Goal: Information Seeking & Learning: Check status

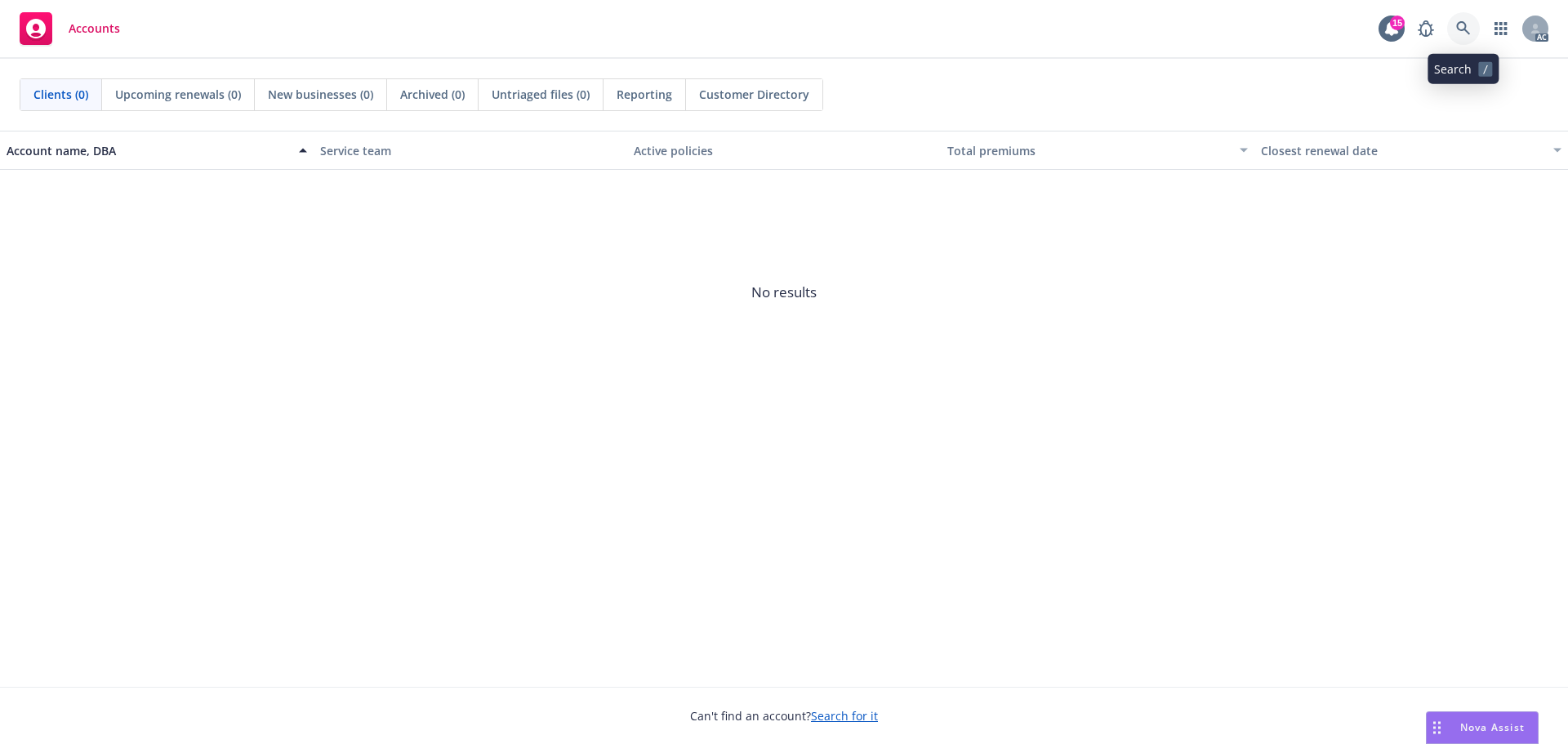
click at [1467, 21] on icon at bounding box center [1463, 28] width 14 height 14
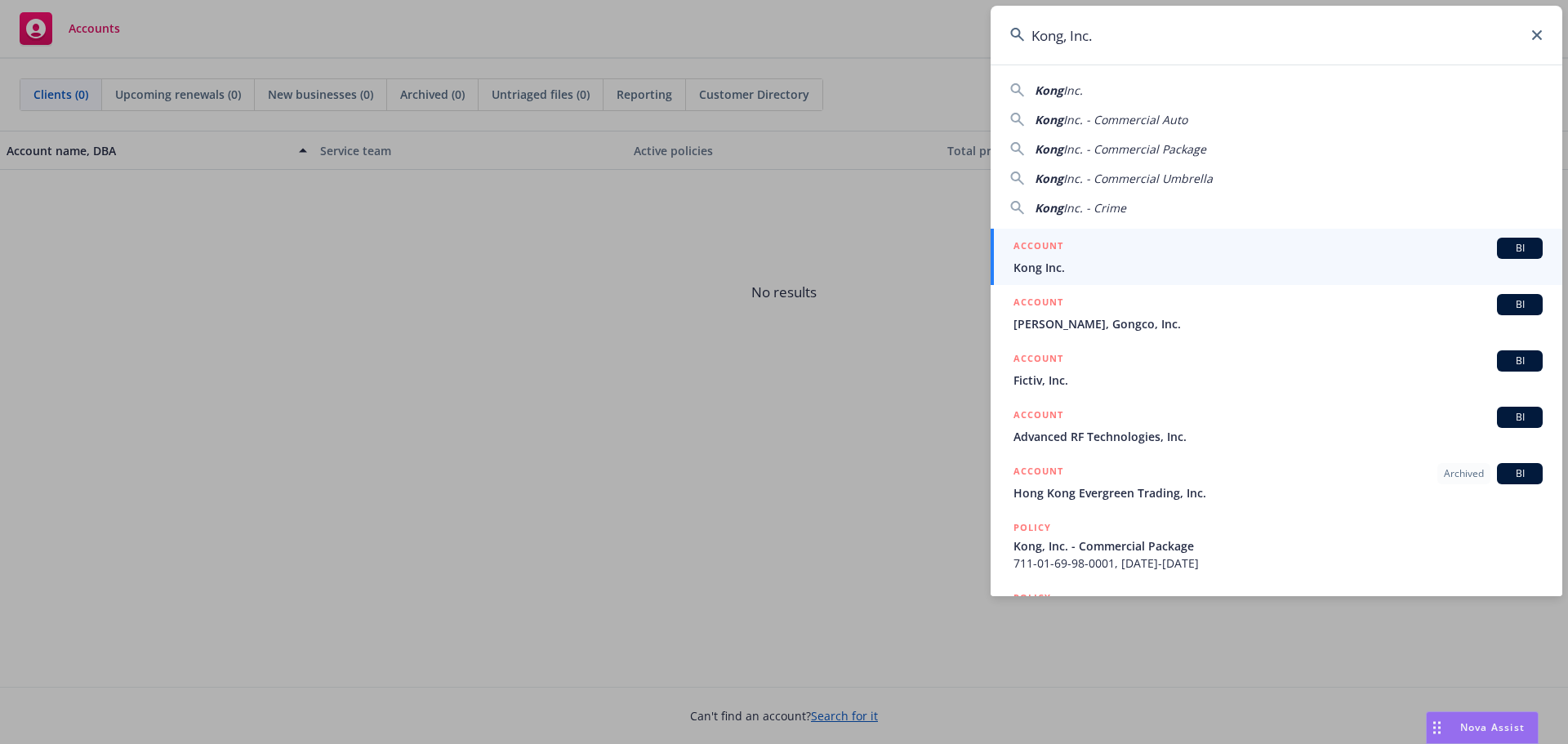
type input "Kong, Inc."
click at [1092, 262] on span "Kong Inc." at bounding box center [1278, 268] width 529 height 17
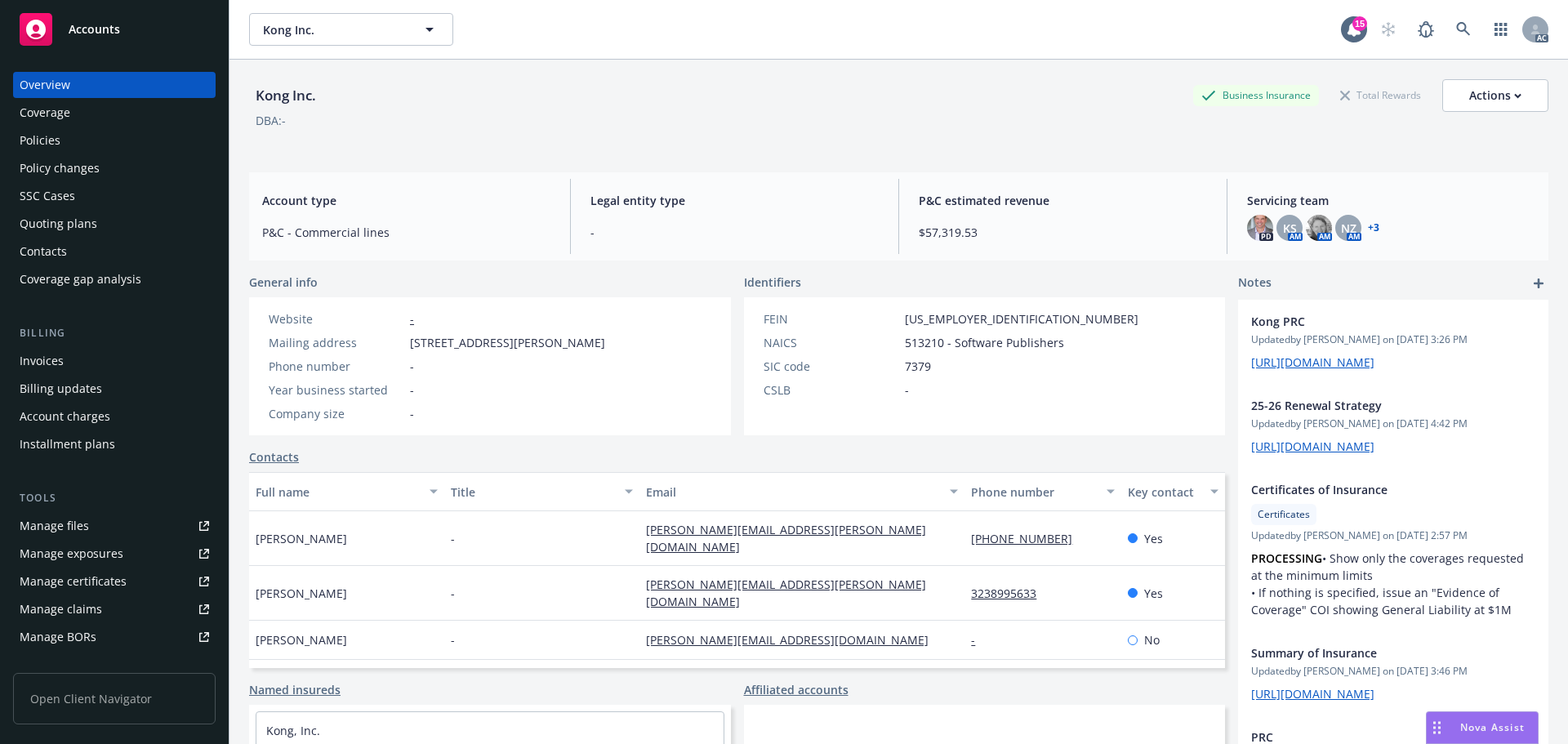
click at [69, 164] on div "Policy changes" at bounding box center [60, 168] width 80 height 26
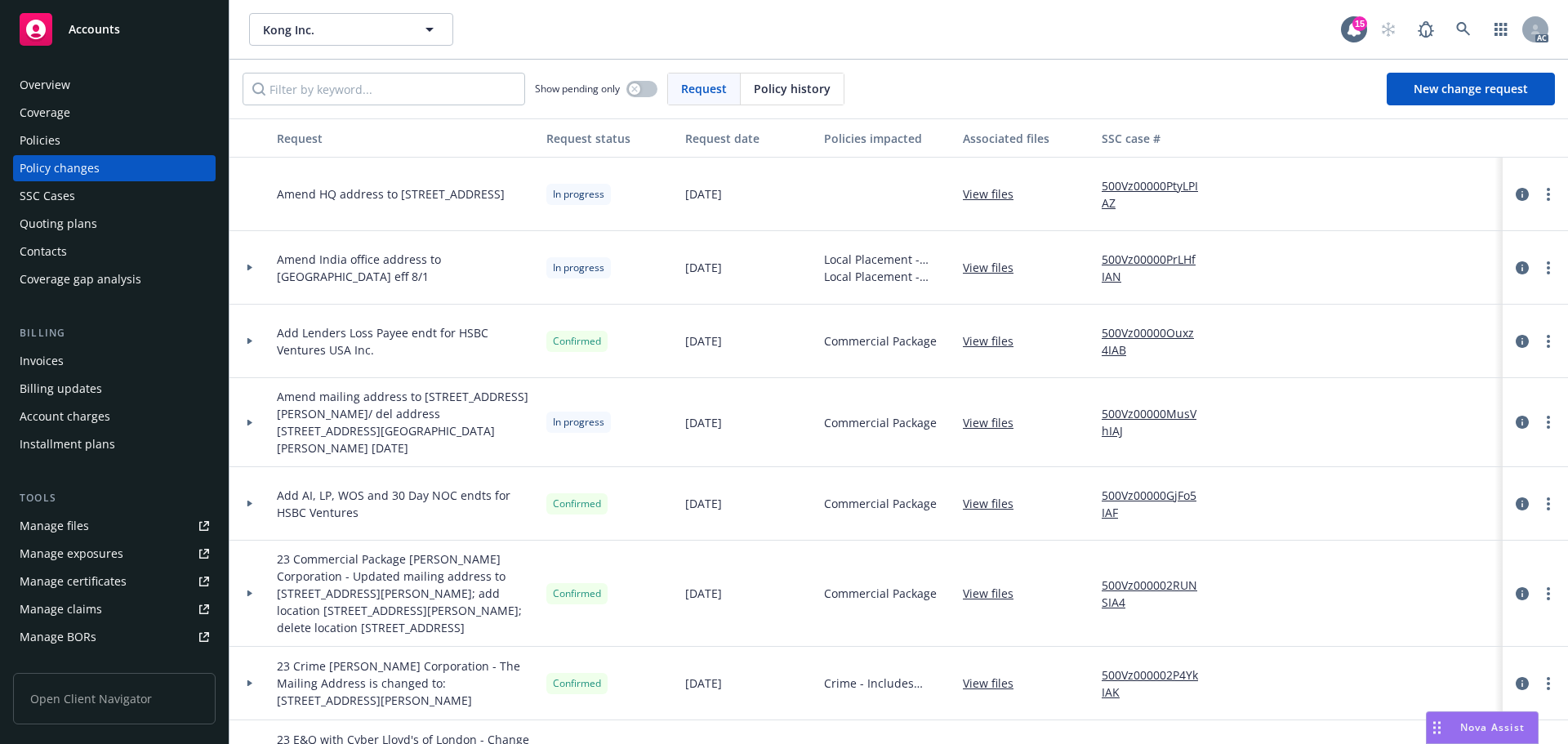
drag, startPoint x: 768, startPoint y: 88, endPoint x: 745, endPoint y: 93, distance: 23.5
click at [755, 91] on span "Policy history" at bounding box center [792, 89] width 77 height 17
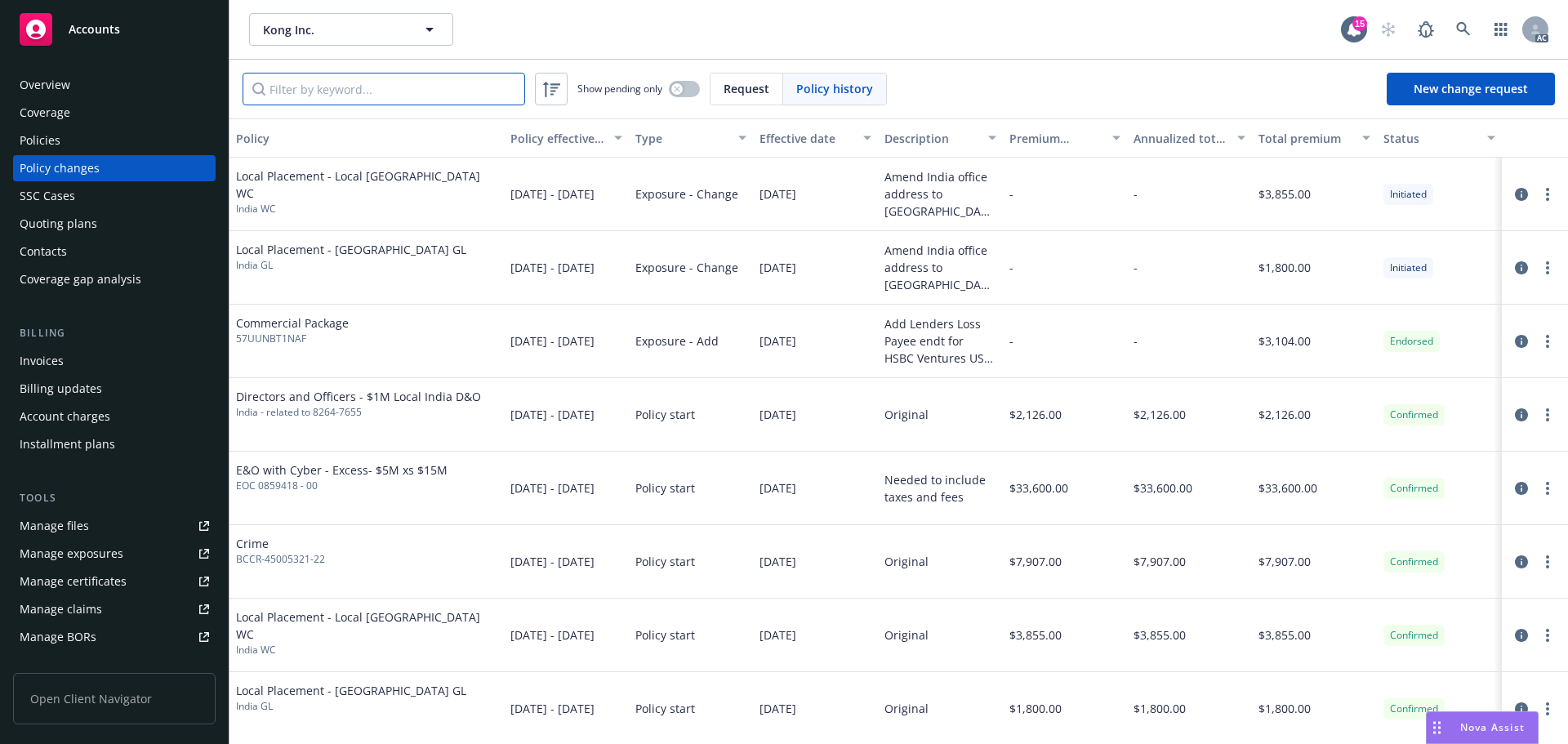
click at [343, 89] on input "Filter by keyword..." at bounding box center [383, 89] width 282 height 32
paste input "AB679178304"
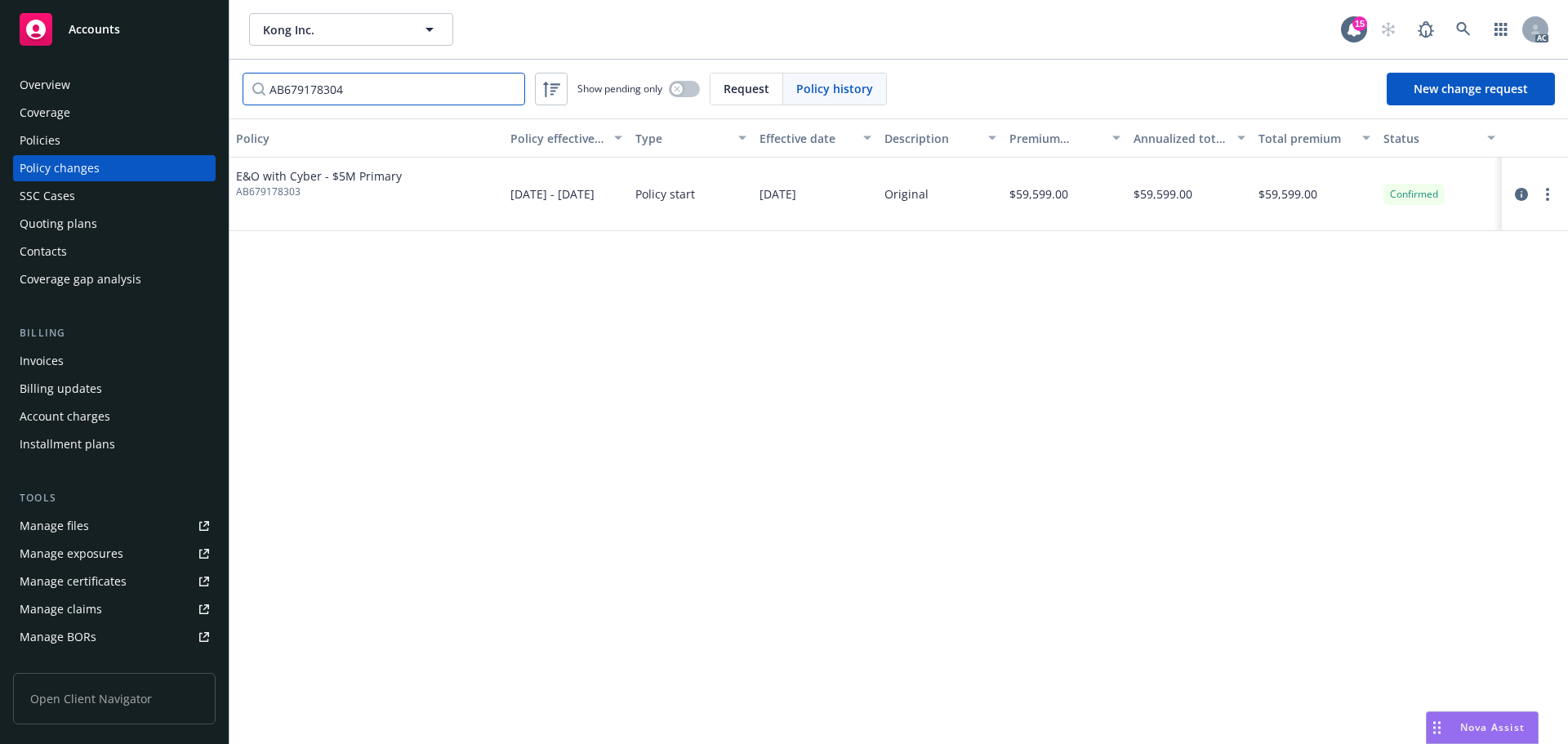
type input "AB679178304"
click at [1467, 17] on link at bounding box center [1463, 29] width 32 height 32
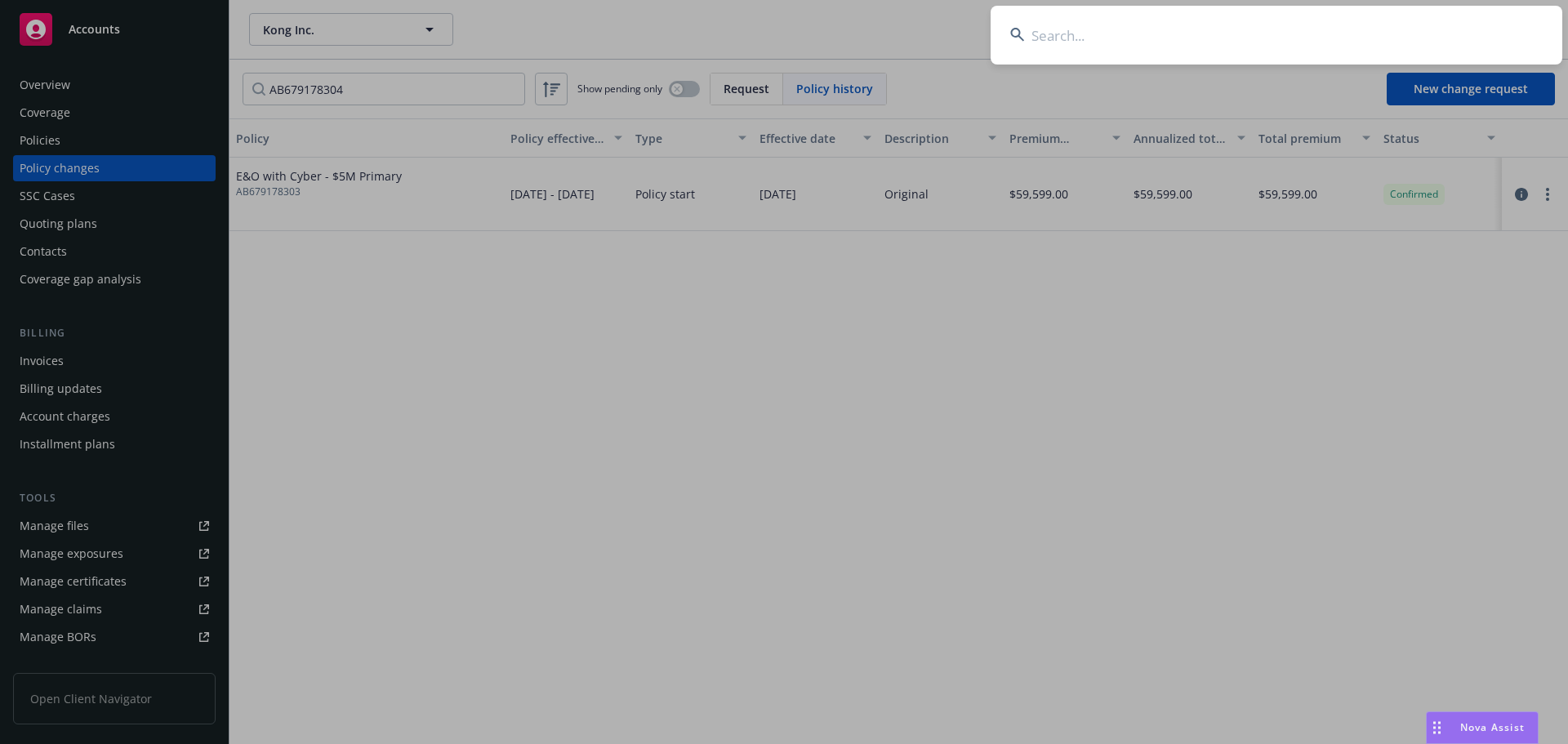
click at [1167, 43] on input at bounding box center [1276, 35] width 572 height 59
paste input "G7293409A"
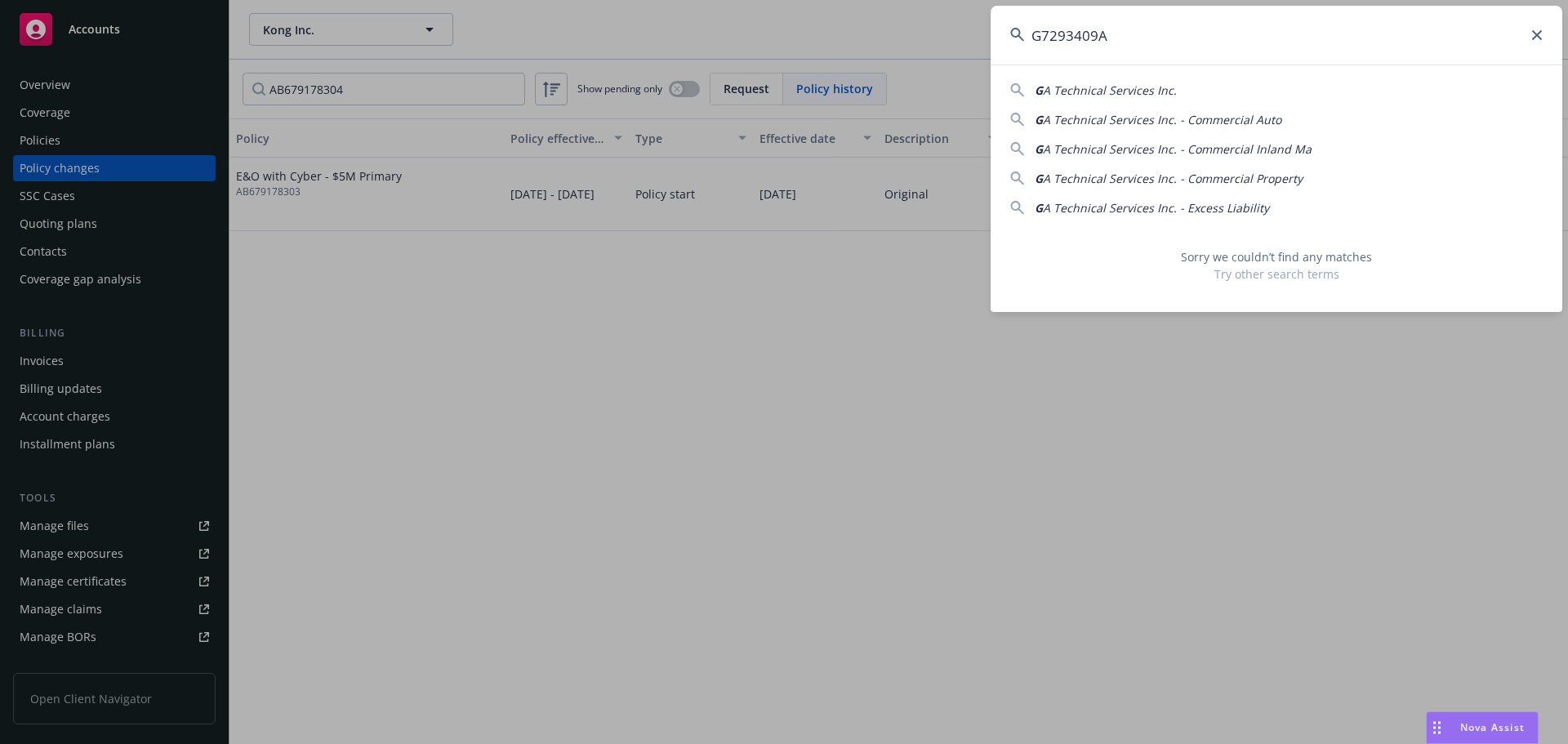
drag, startPoint x: 1075, startPoint y: 29, endPoint x: 979, endPoint y: 36, distance: 96.3
click at [989, 29] on div "G7293409A G A Technical Services Inc. G A Technical Services Inc. - Commercial …" at bounding box center [784, 372] width 1568 height 744
click at [1099, 39] on input "G7293409A" at bounding box center [1276, 35] width 572 height 59
paste input "TGIN0063"
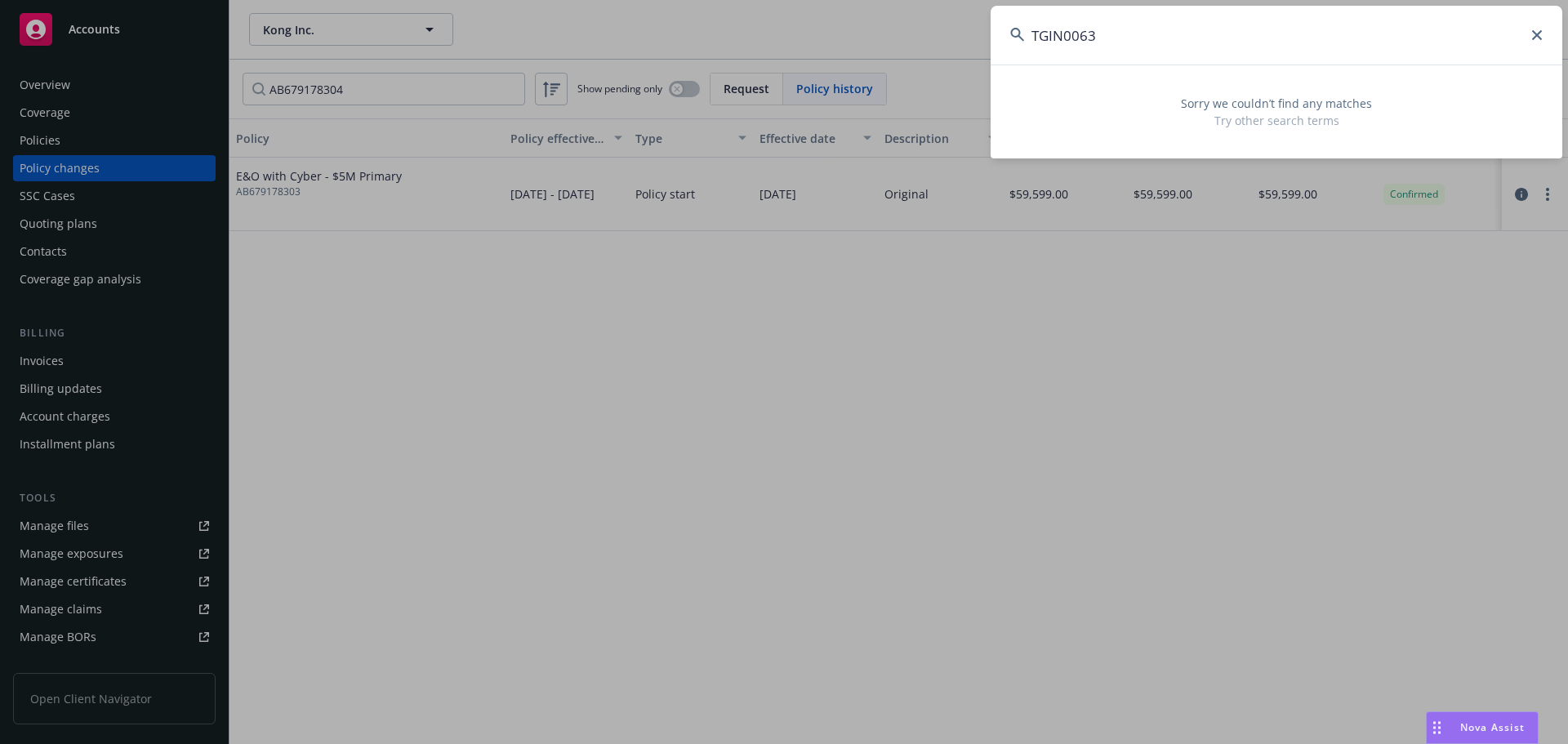
drag, startPoint x: 1091, startPoint y: 48, endPoint x: 983, endPoint y: 48, distance: 108.0
click at [983, 48] on div "TGIN0063 Sorry we couldn’t find any matches Try other search terms" at bounding box center [784, 372] width 1568 height 744
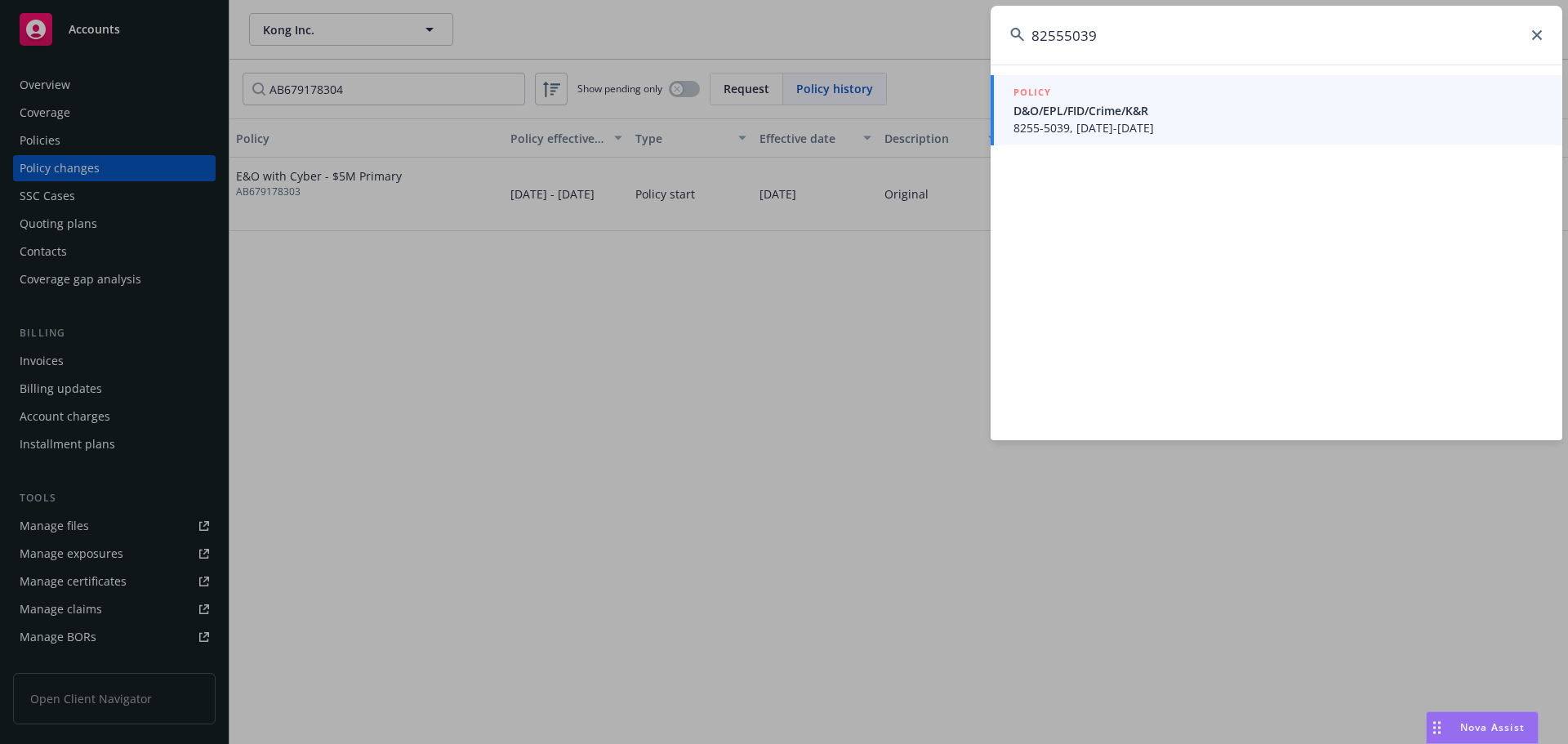
type input "82555039"
click at [1137, 135] on span "8255-5039, [DATE]-[DATE]" at bounding box center [1278, 128] width 529 height 17
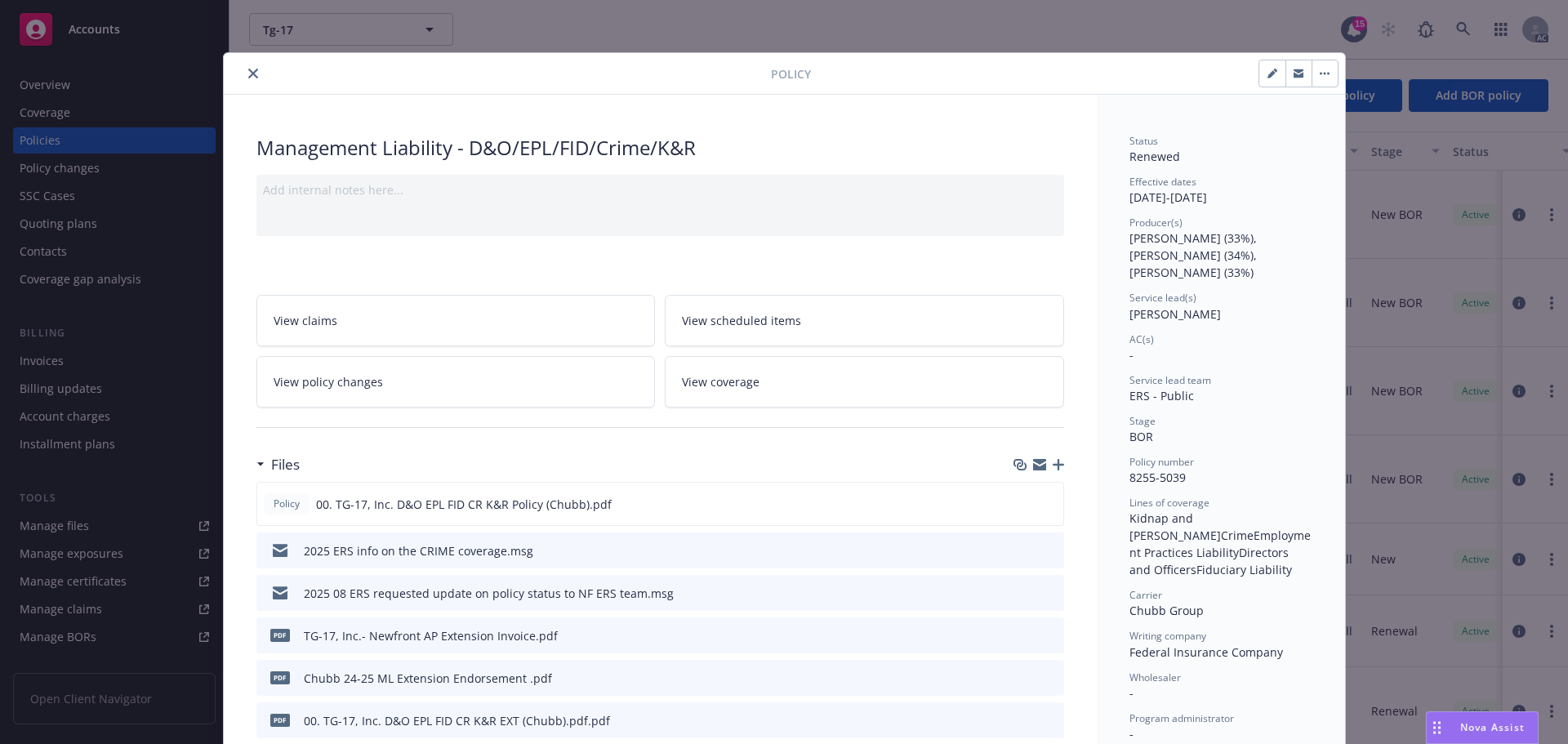
click at [253, 75] on button "close" at bounding box center [252, 73] width 20 height 20
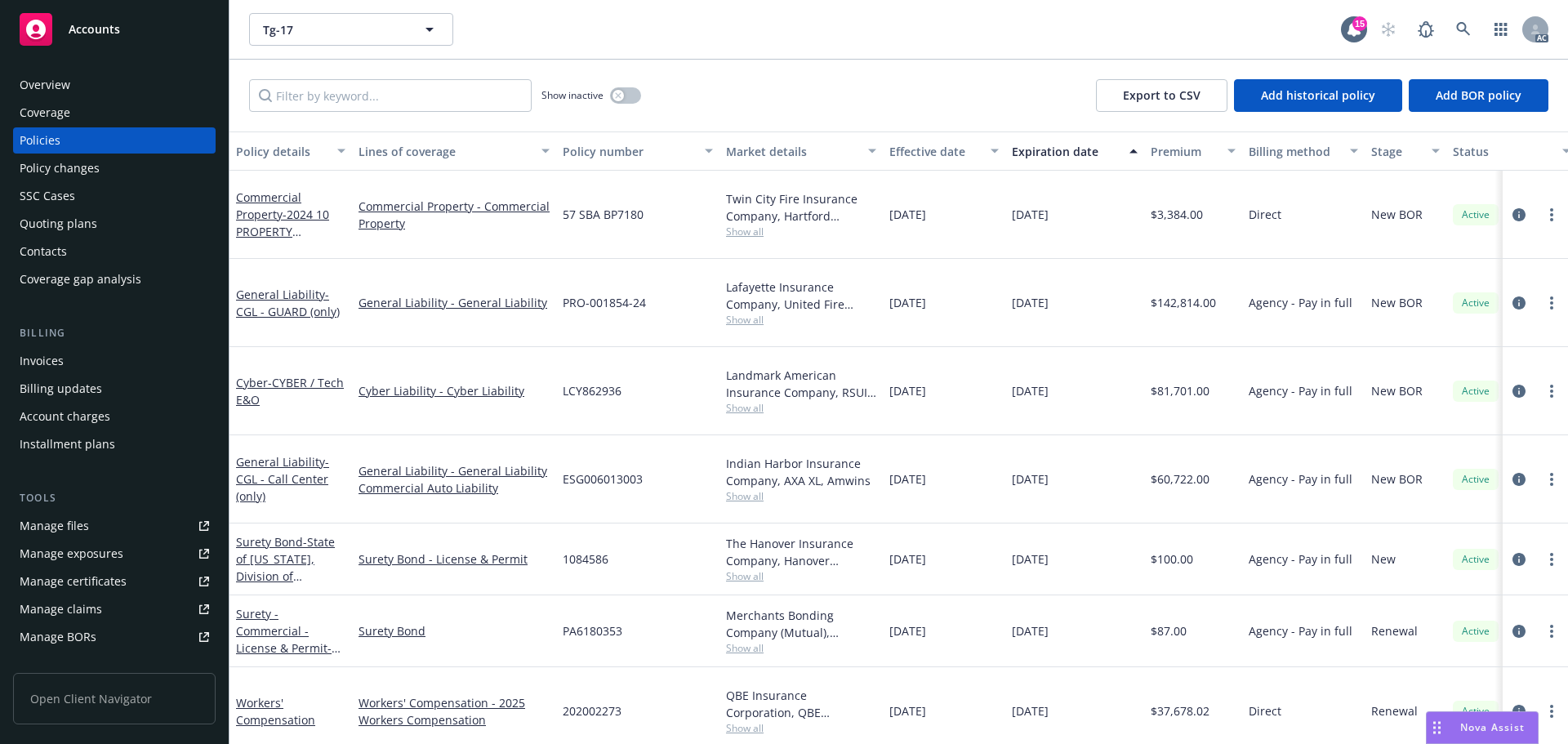
click at [134, 177] on div "Policy changes" at bounding box center [114, 168] width 189 height 26
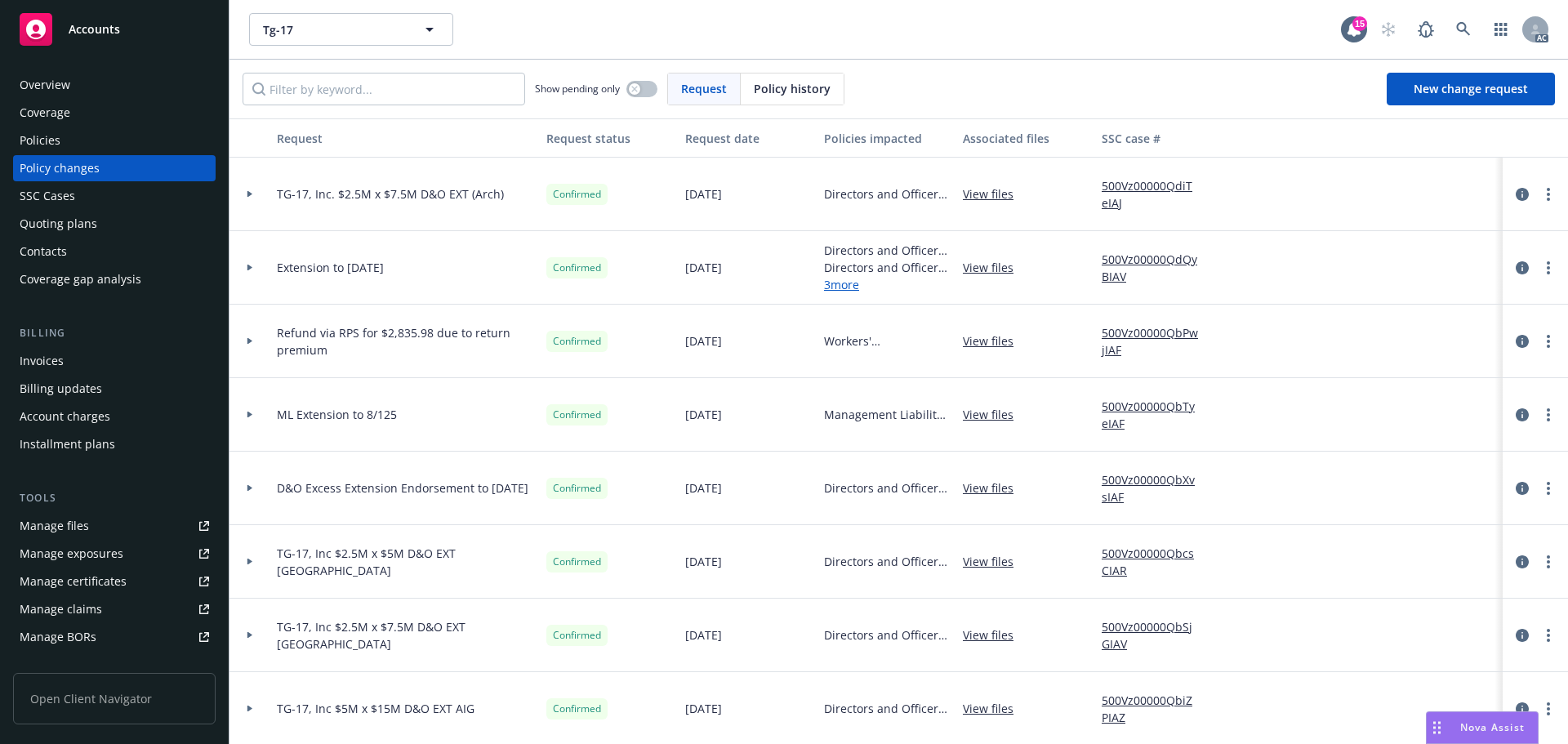
click at [772, 92] on span "Policy history" at bounding box center [792, 89] width 77 height 17
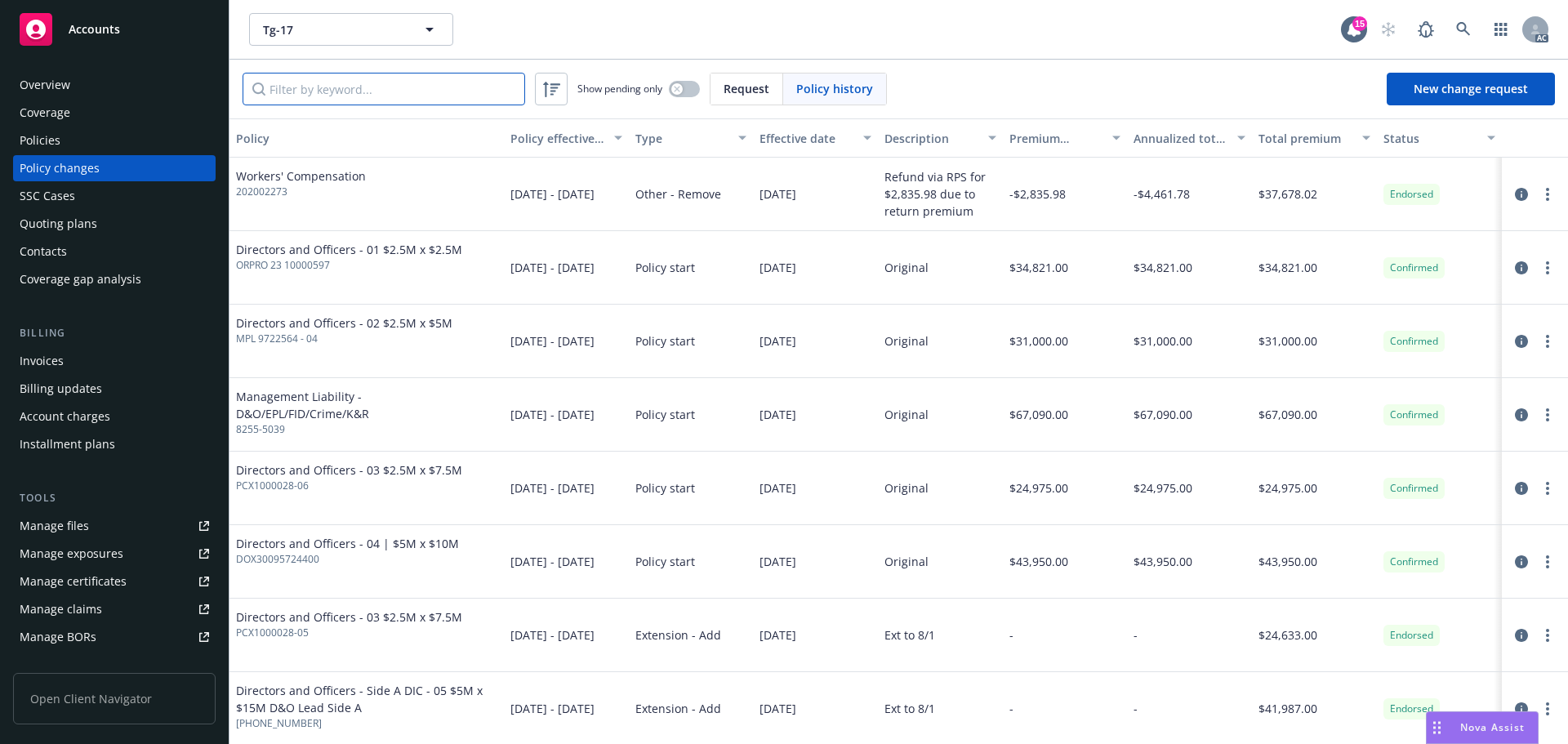
click at [396, 95] on input "Filter by keyword..." at bounding box center [383, 89] width 282 height 32
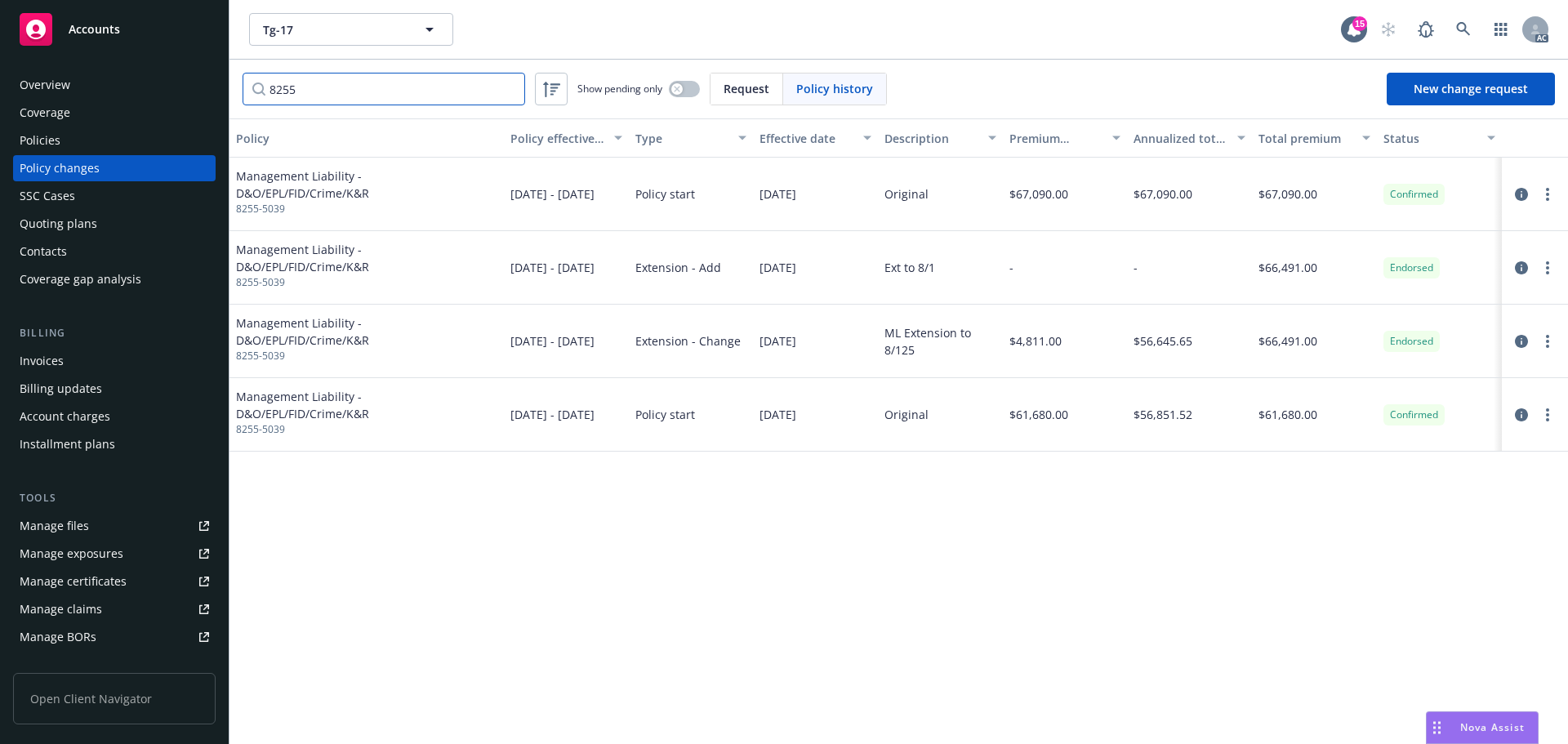
type input "8255"
drag, startPoint x: 297, startPoint y: 196, endPoint x: 238, endPoint y: 199, distance: 59.1
click at [238, 199] on div "Management Liability - D&O/EPL/FID/Crime/K&R 8255-5039" at bounding box center [367, 194] width 275 height 73
copy span "8255-5039"
click at [108, 139] on div "Policies" at bounding box center [114, 140] width 189 height 26
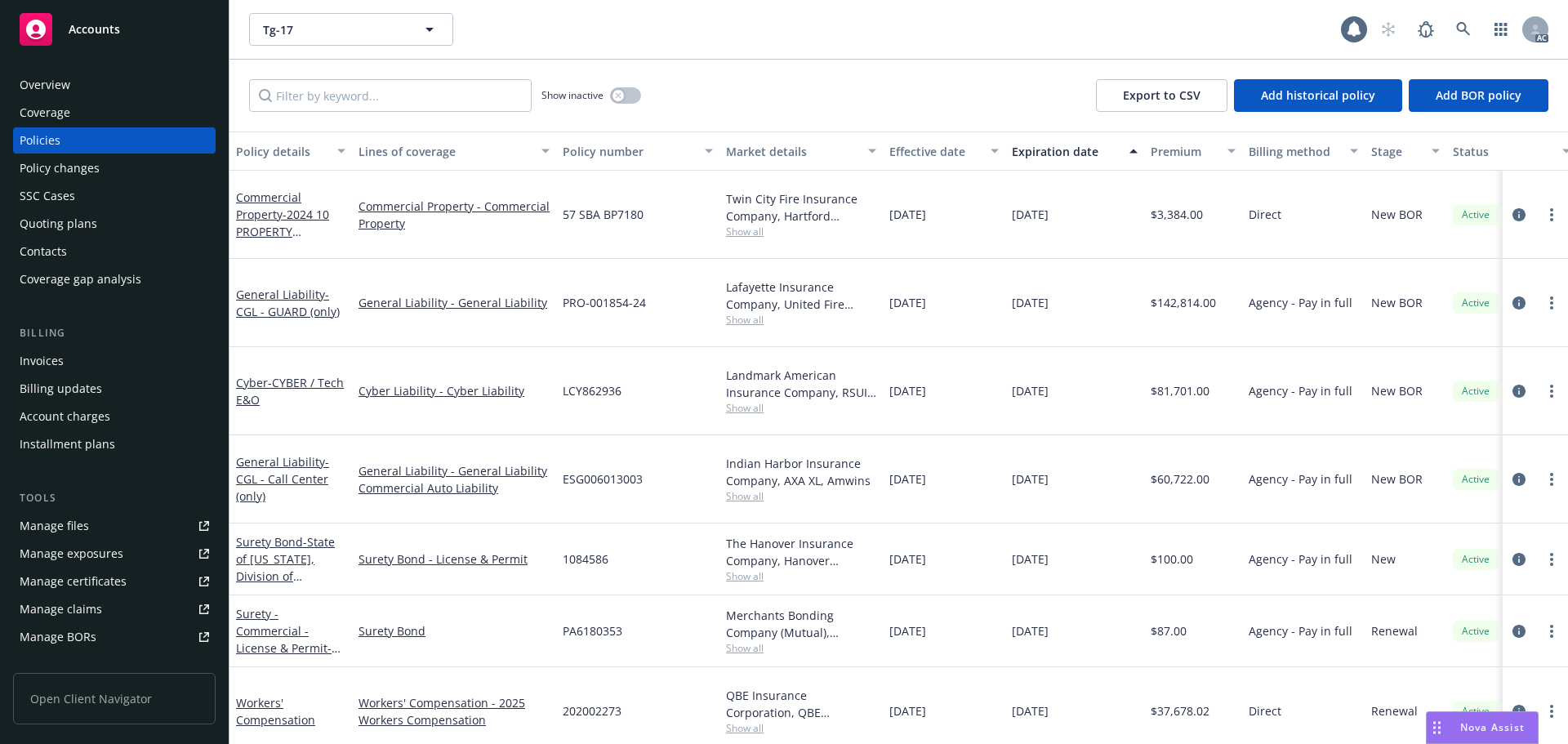
click at [383, 86] on input "Filter by keyword..." at bounding box center [390, 95] width 282 height 32
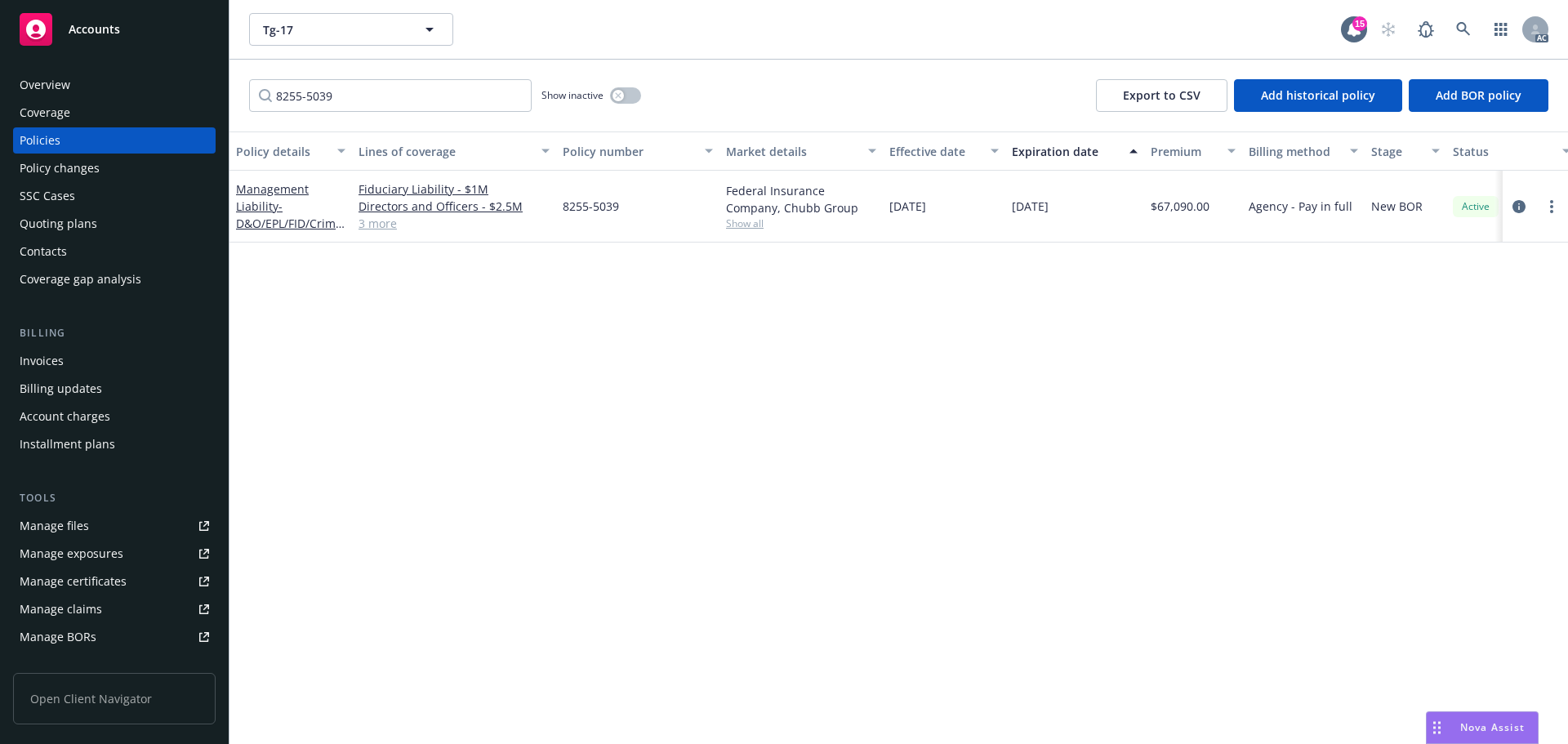
type input "8255-5039"
click at [1457, 24] on icon at bounding box center [1463, 29] width 14 height 14
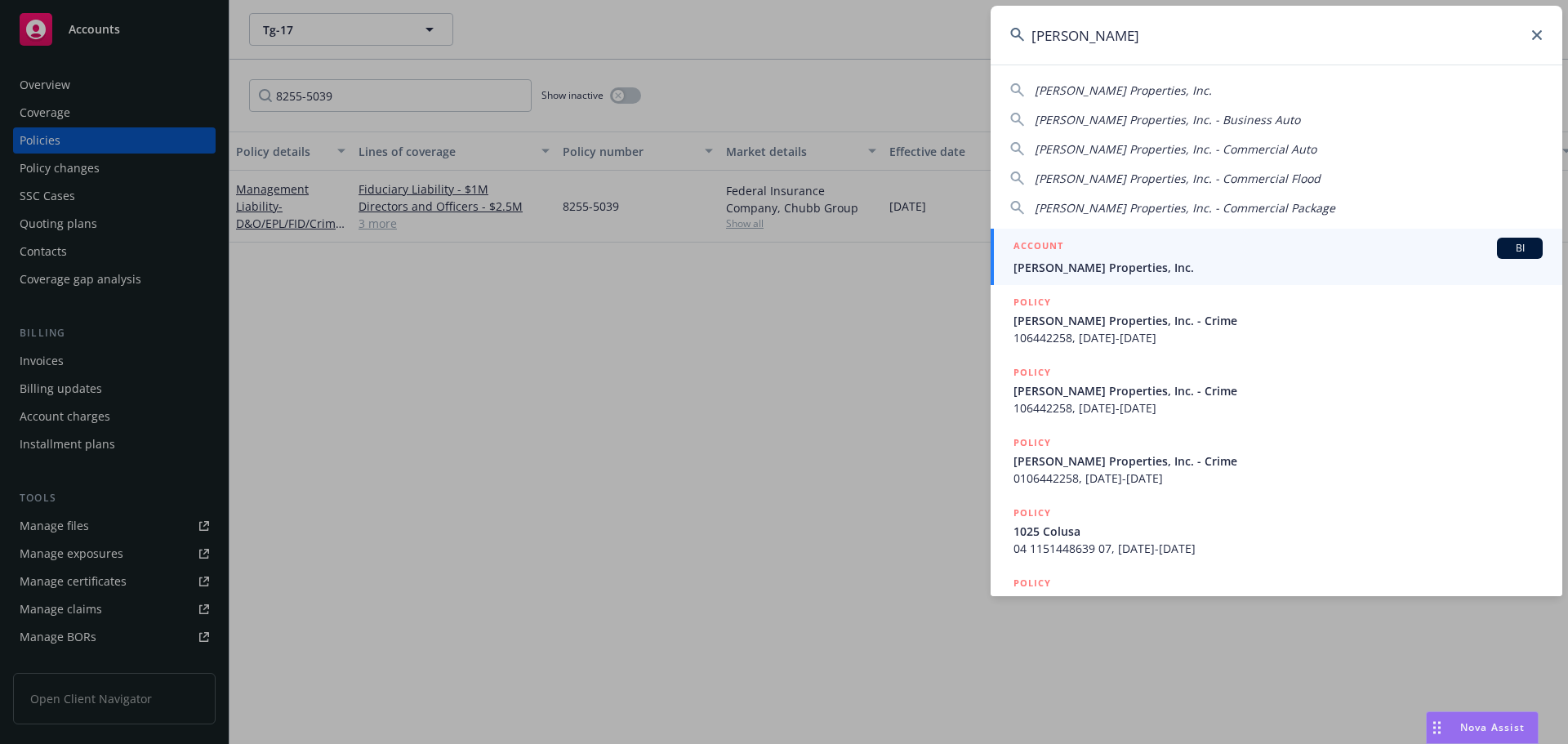
type input "[PERSON_NAME]"
click at [1244, 251] on div "ACCOUNT BI" at bounding box center [1278, 248] width 529 height 21
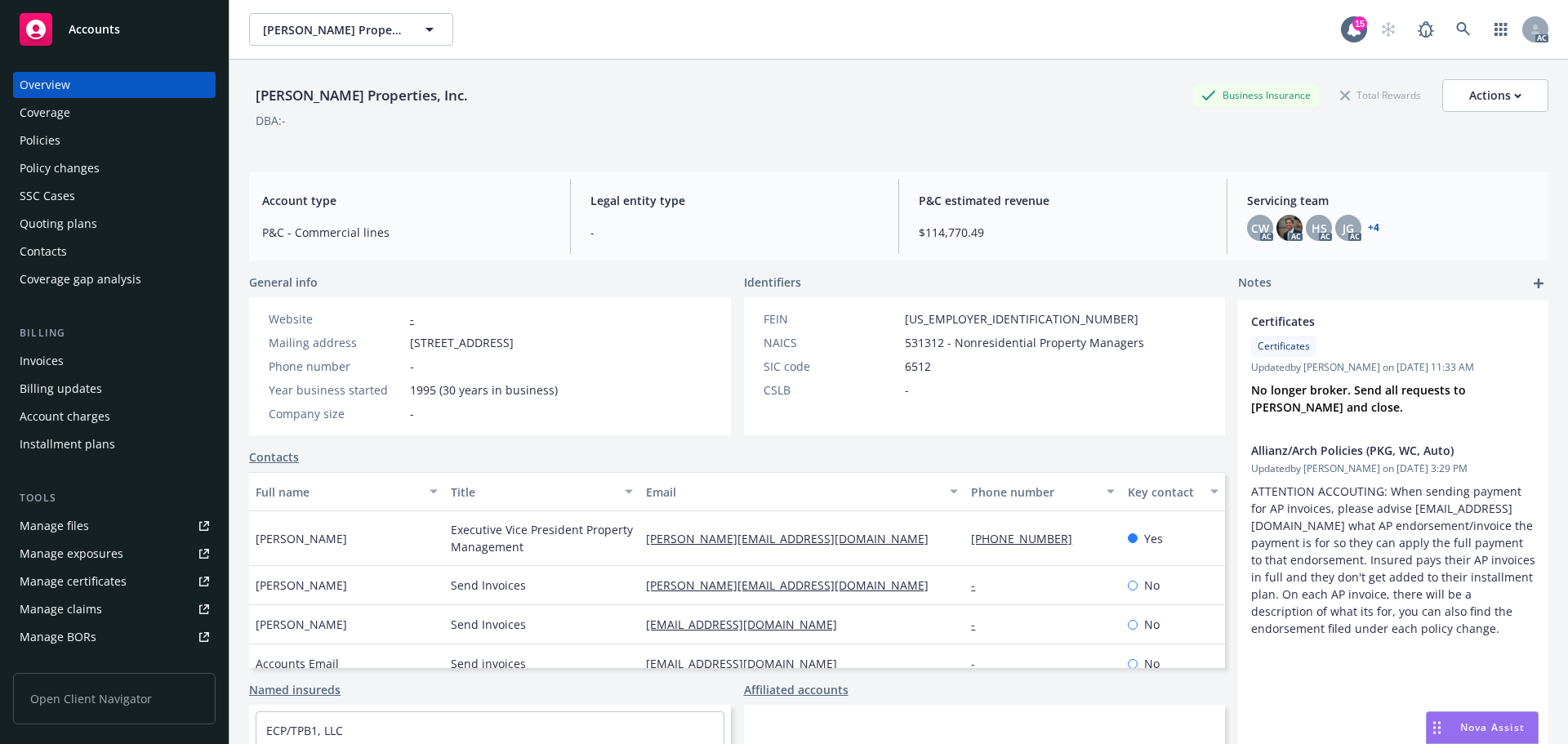
click at [67, 139] on div "Policies" at bounding box center [114, 140] width 189 height 26
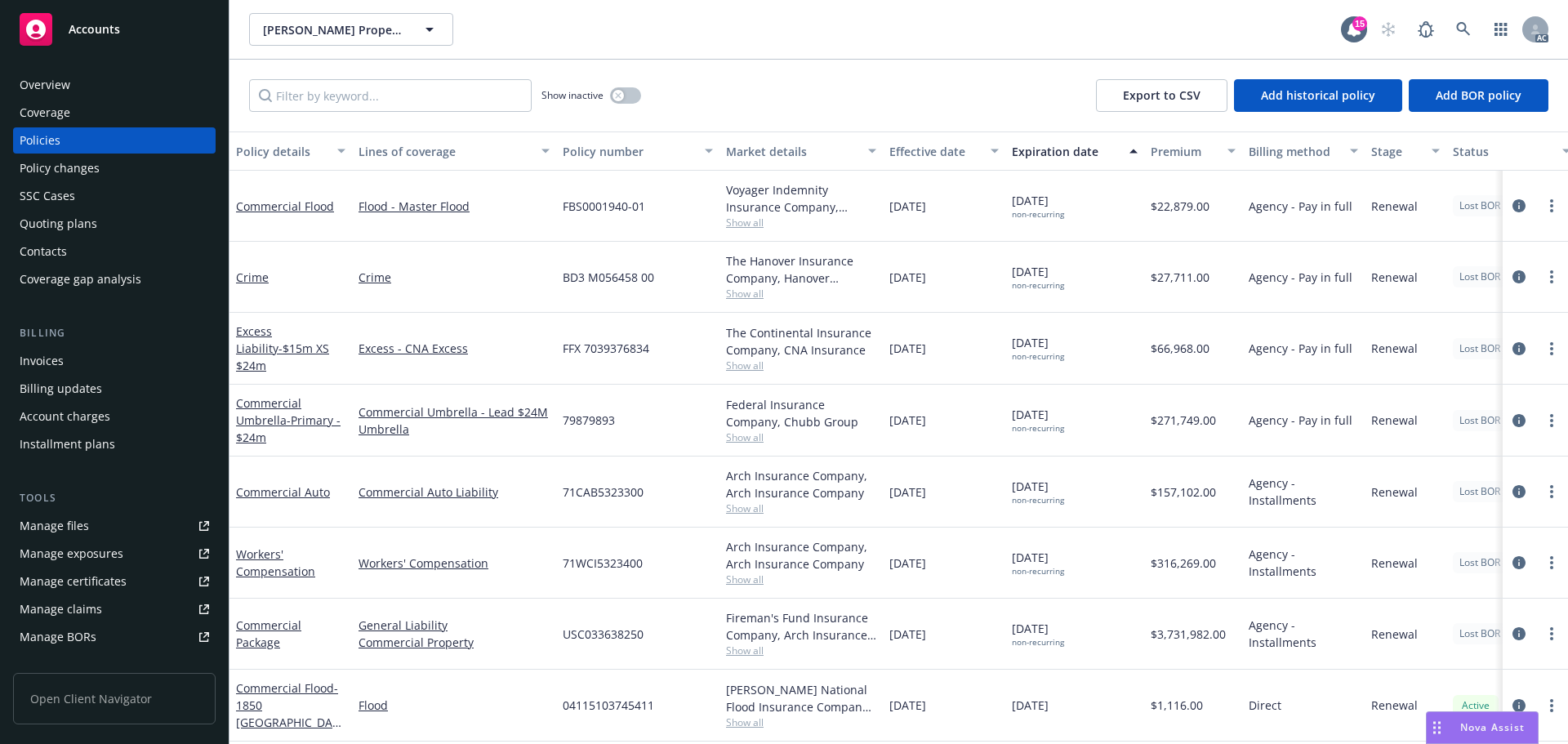
click at [76, 165] on div "Policy changes" at bounding box center [60, 168] width 80 height 26
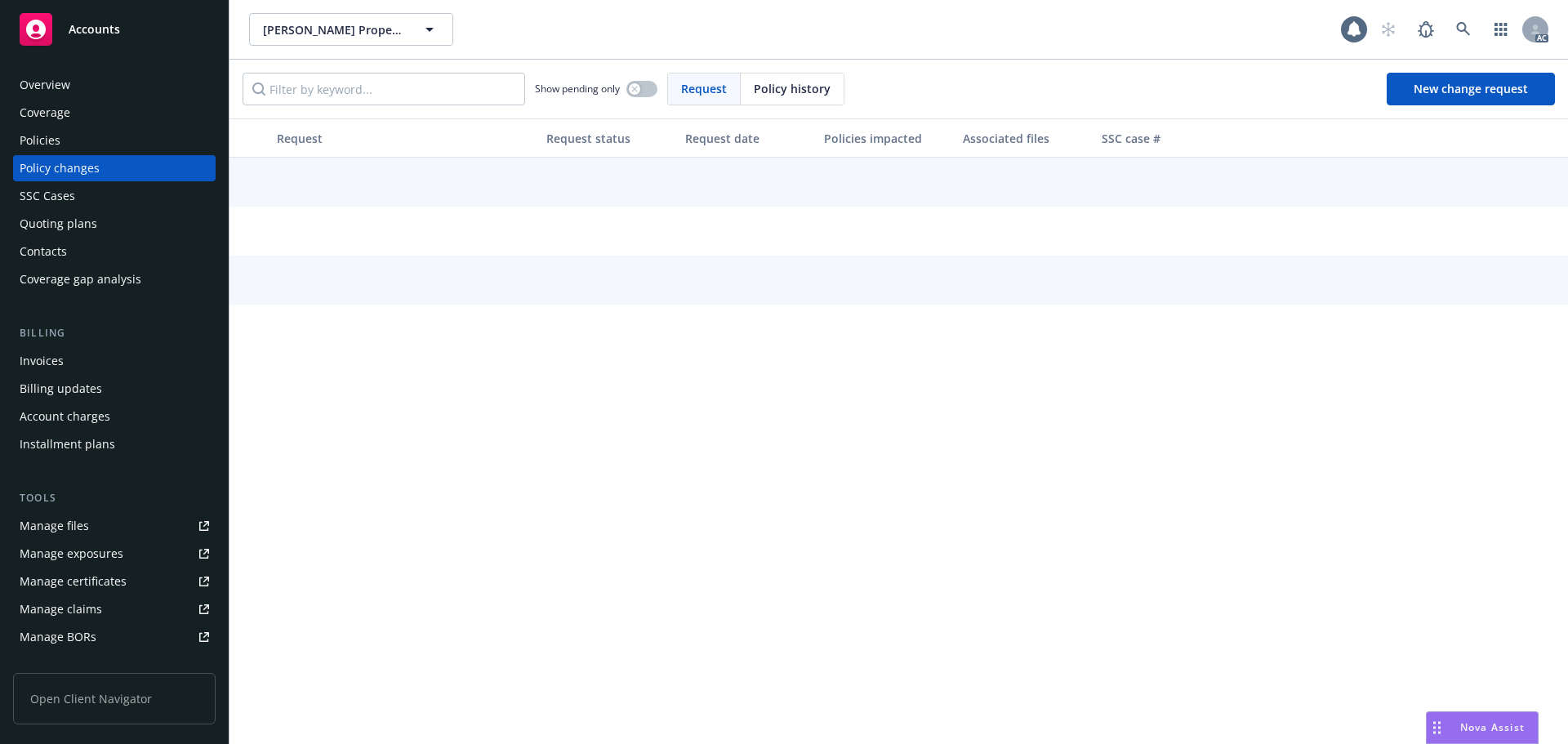
click at [760, 91] on span "Policy history" at bounding box center [792, 89] width 77 height 17
click at [391, 84] on input "Filter by keyword..." at bounding box center [383, 89] width 282 height 32
paste input "71CAB5323300"
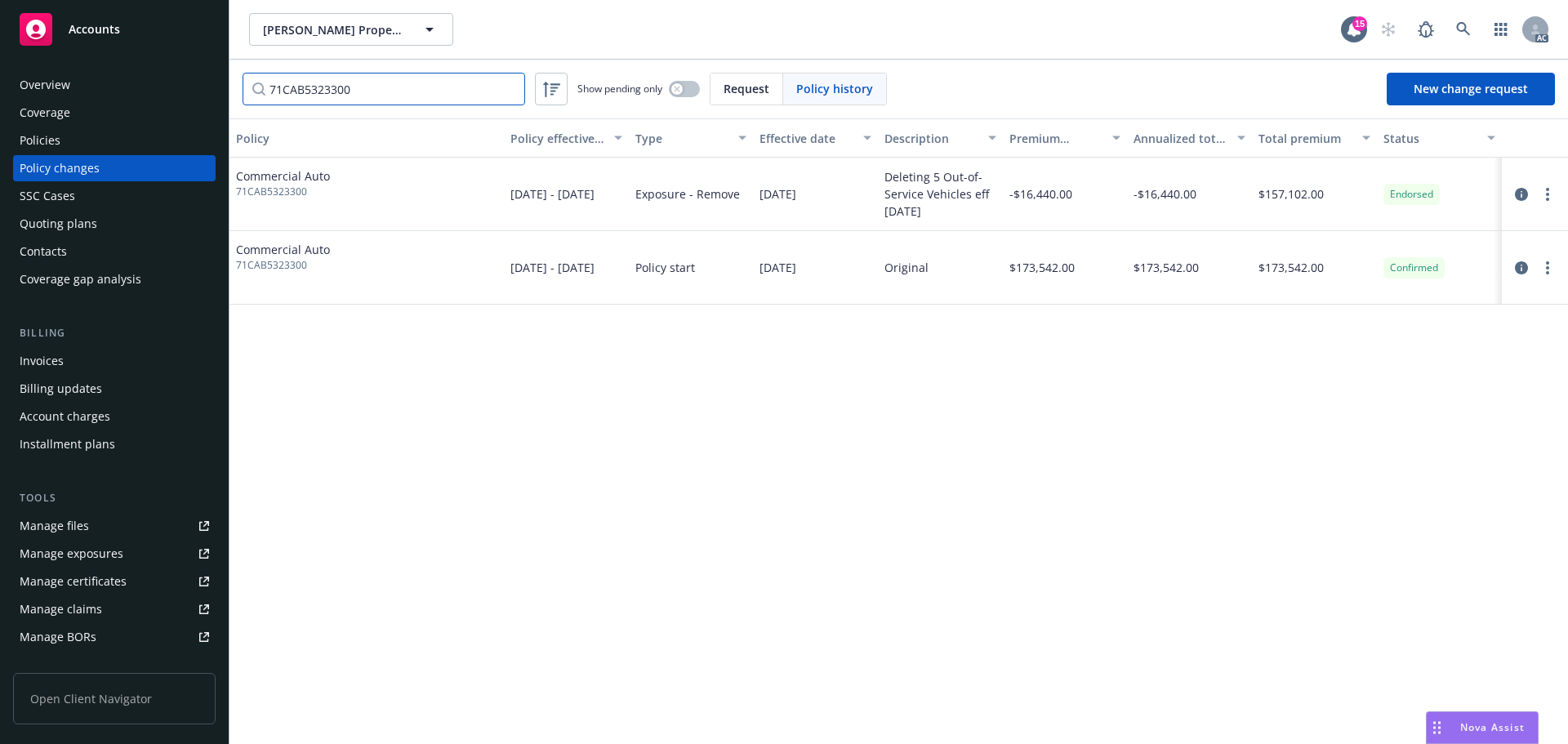
type input "71CAB5323300"
click at [1474, 23] on link at bounding box center [1463, 29] width 32 height 32
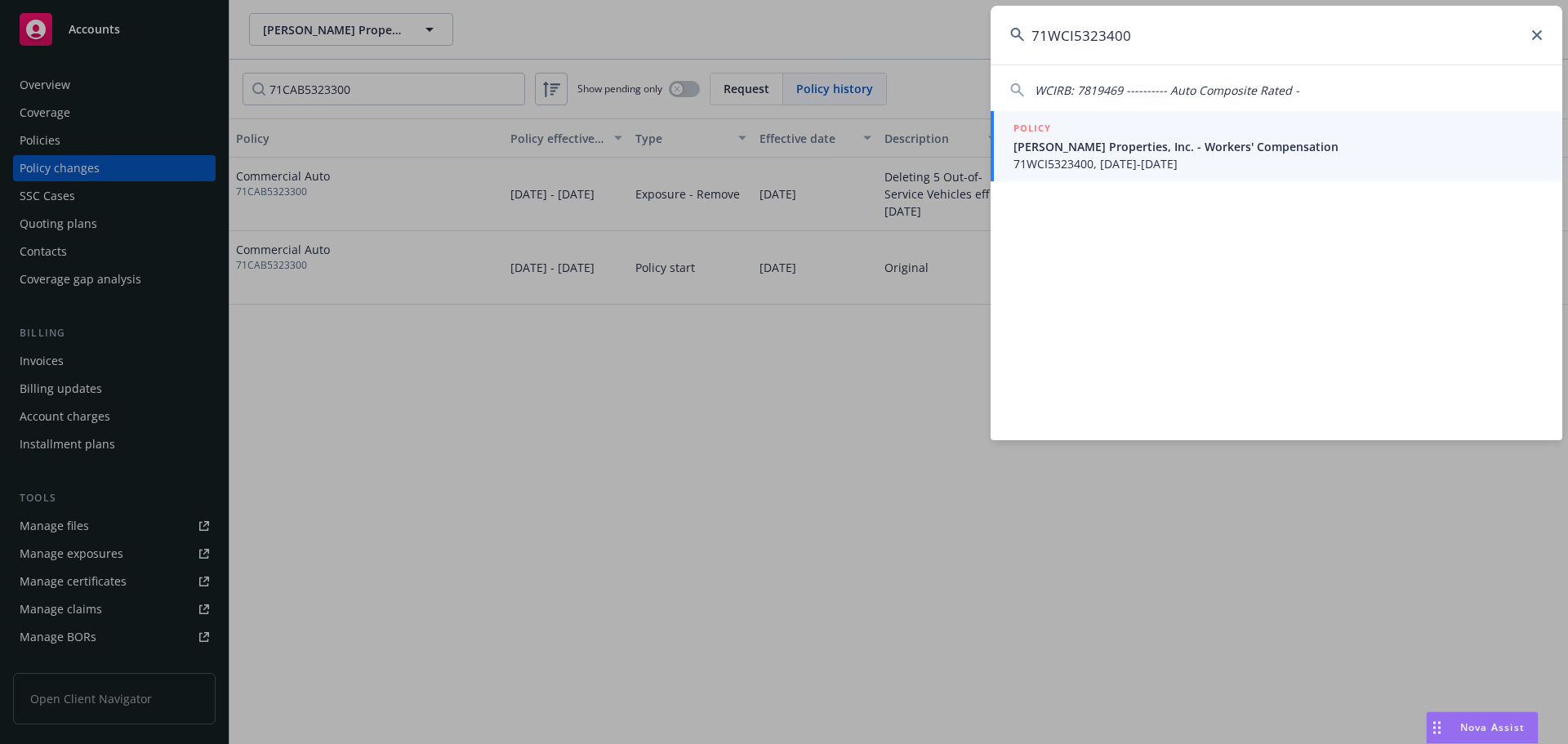
type input "71WCI5323400"
click at [1139, 141] on span "[PERSON_NAME] Properties, Inc. - Workers' Compensation" at bounding box center [1278, 147] width 529 height 17
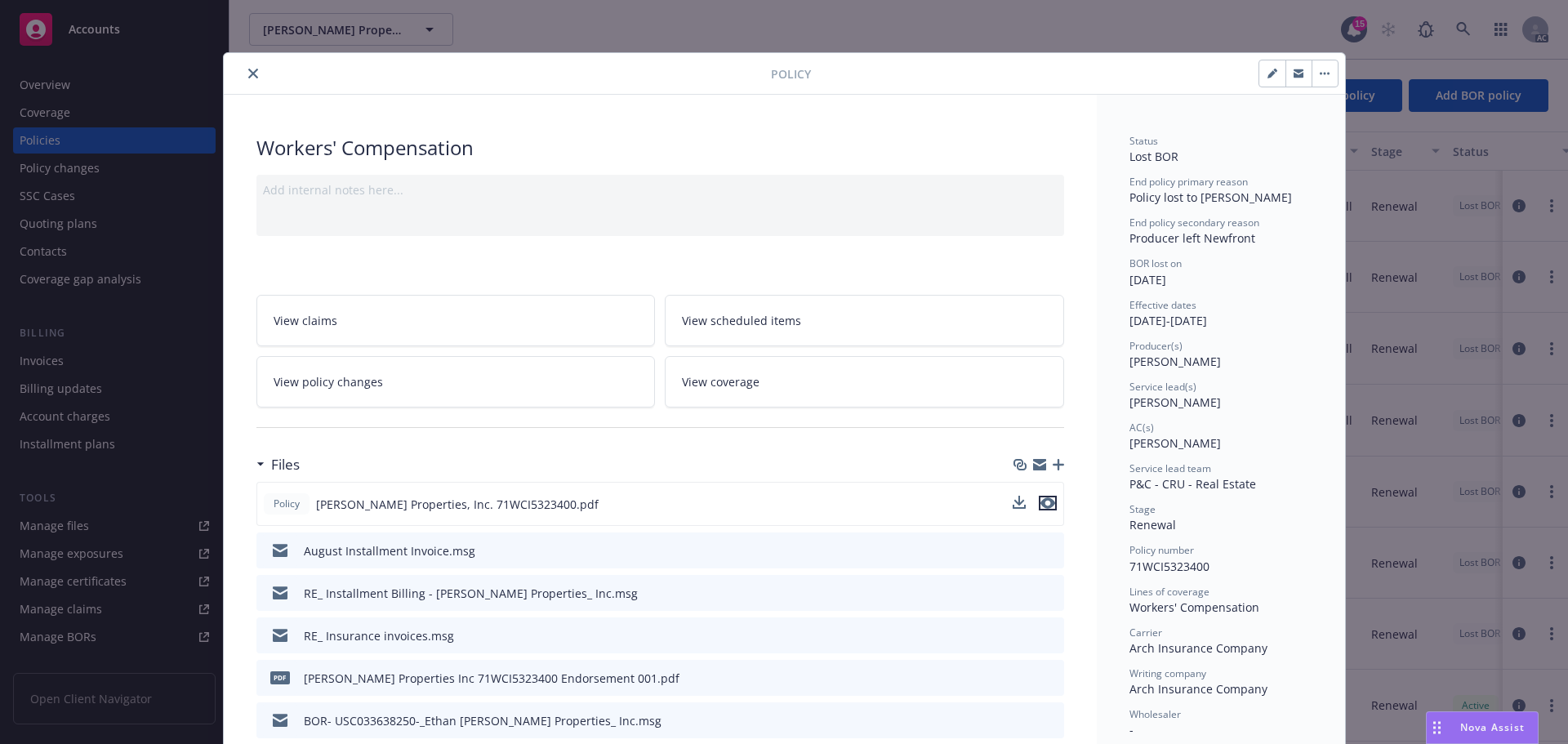
click at [1040, 502] on icon "preview file" at bounding box center [1047, 502] width 14 height 11
click at [250, 72] on icon "close" at bounding box center [252, 72] width 9 height 9
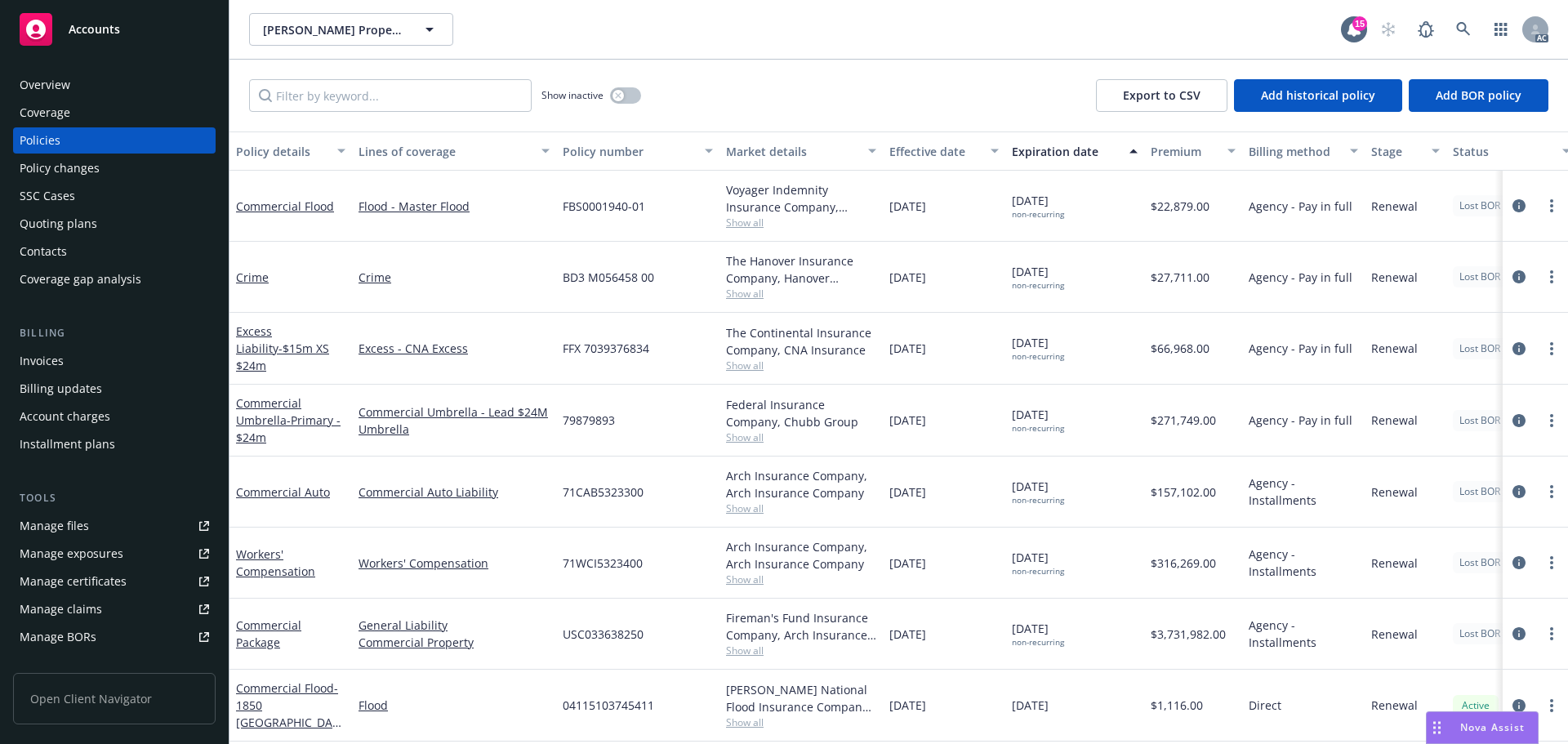
click at [93, 167] on div "Policy changes" at bounding box center [60, 168] width 80 height 26
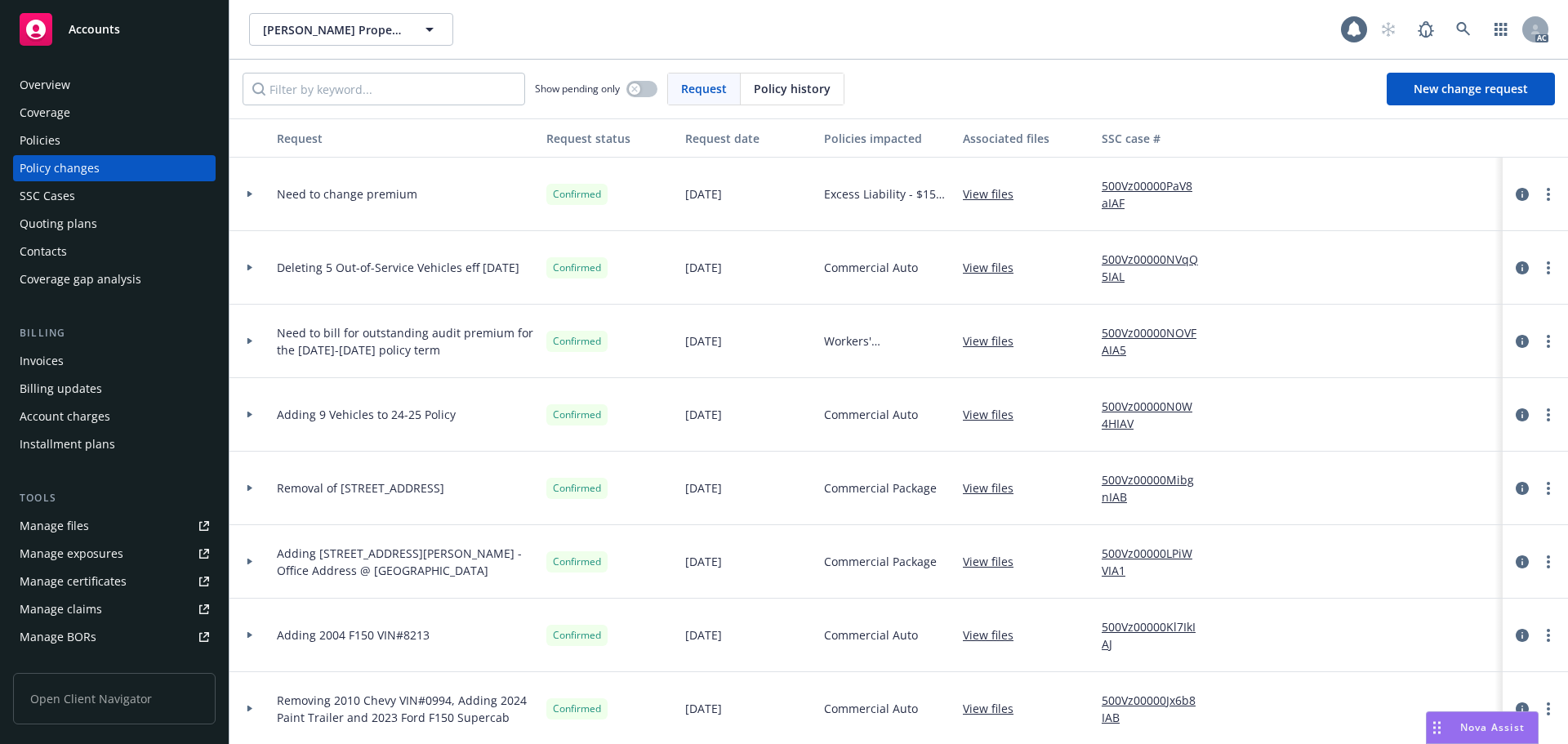
drag, startPoint x: 787, startPoint y: 91, endPoint x: 707, endPoint y: 95, distance: 80.1
click at [767, 94] on span "Policy history" at bounding box center [792, 89] width 77 height 17
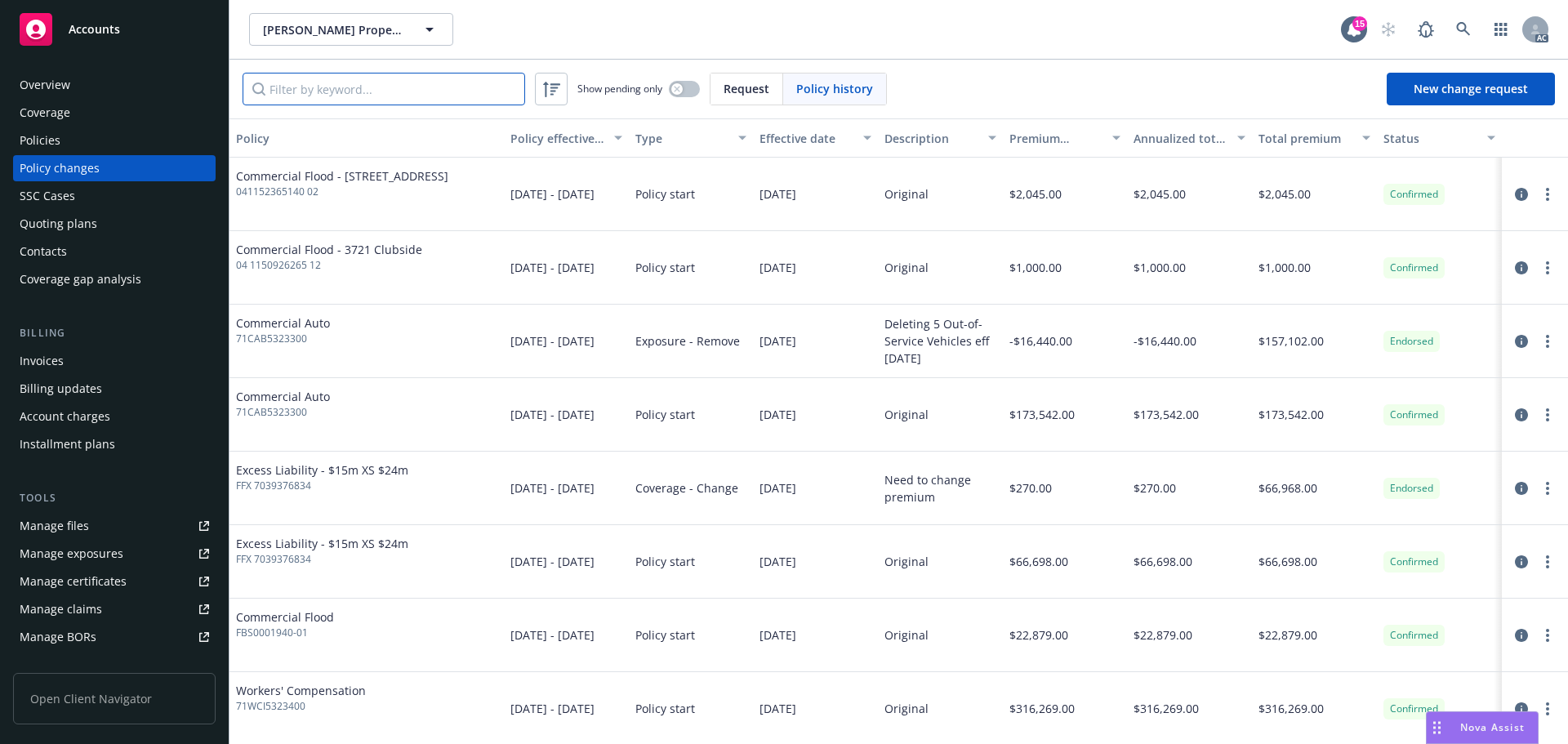
click at [381, 87] on input "Filter by keyword..." at bounding box center [383, 89] width 282 height 32
paste input "71WCI5323400"
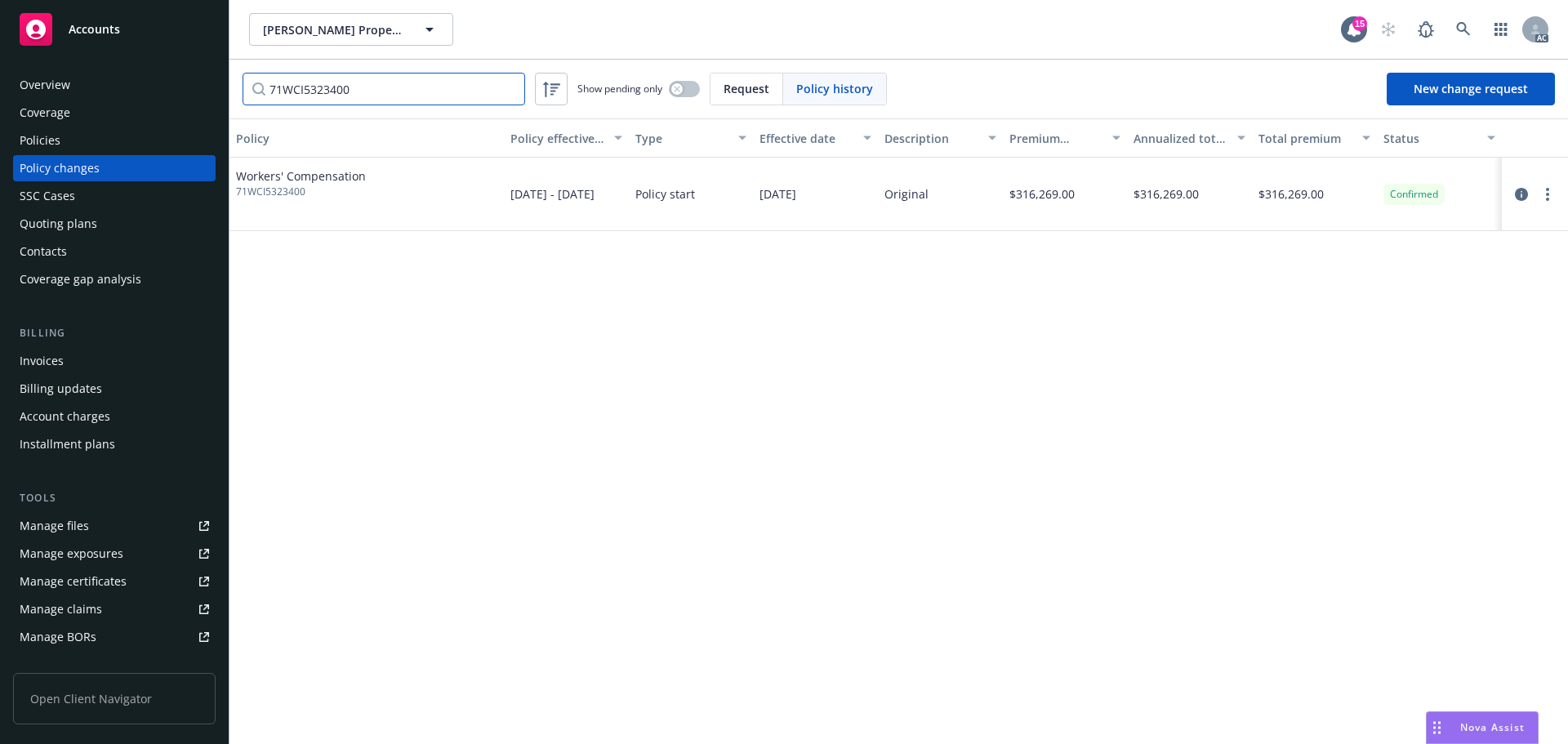
type input "71WCI5323400"
click at [1471, 32] on link at bounding box center [1463, 29] width 32 height 32
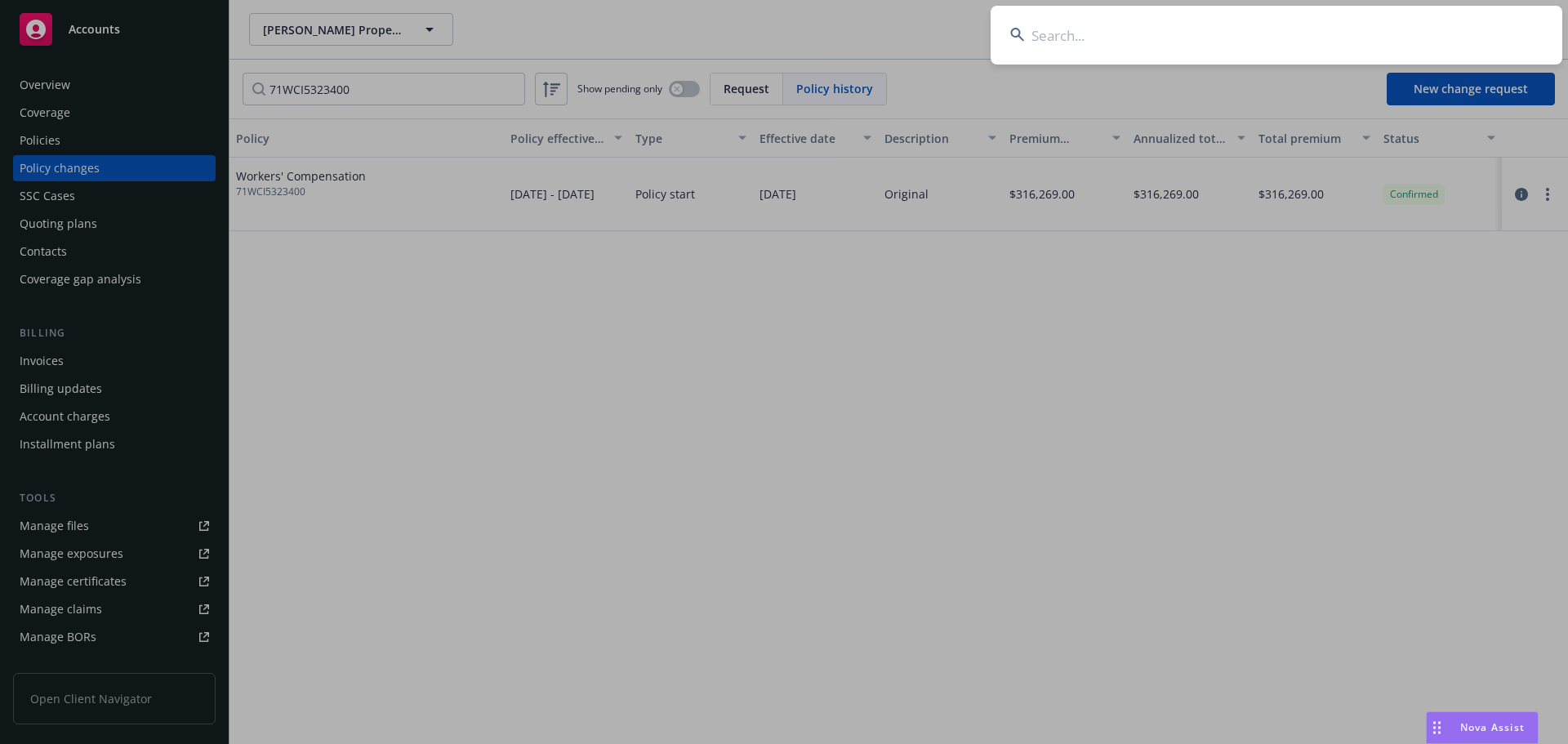
click at [1068, 38] on input at bounding box center [1276, 35] width 572 height 59
paste input "Technosylva"
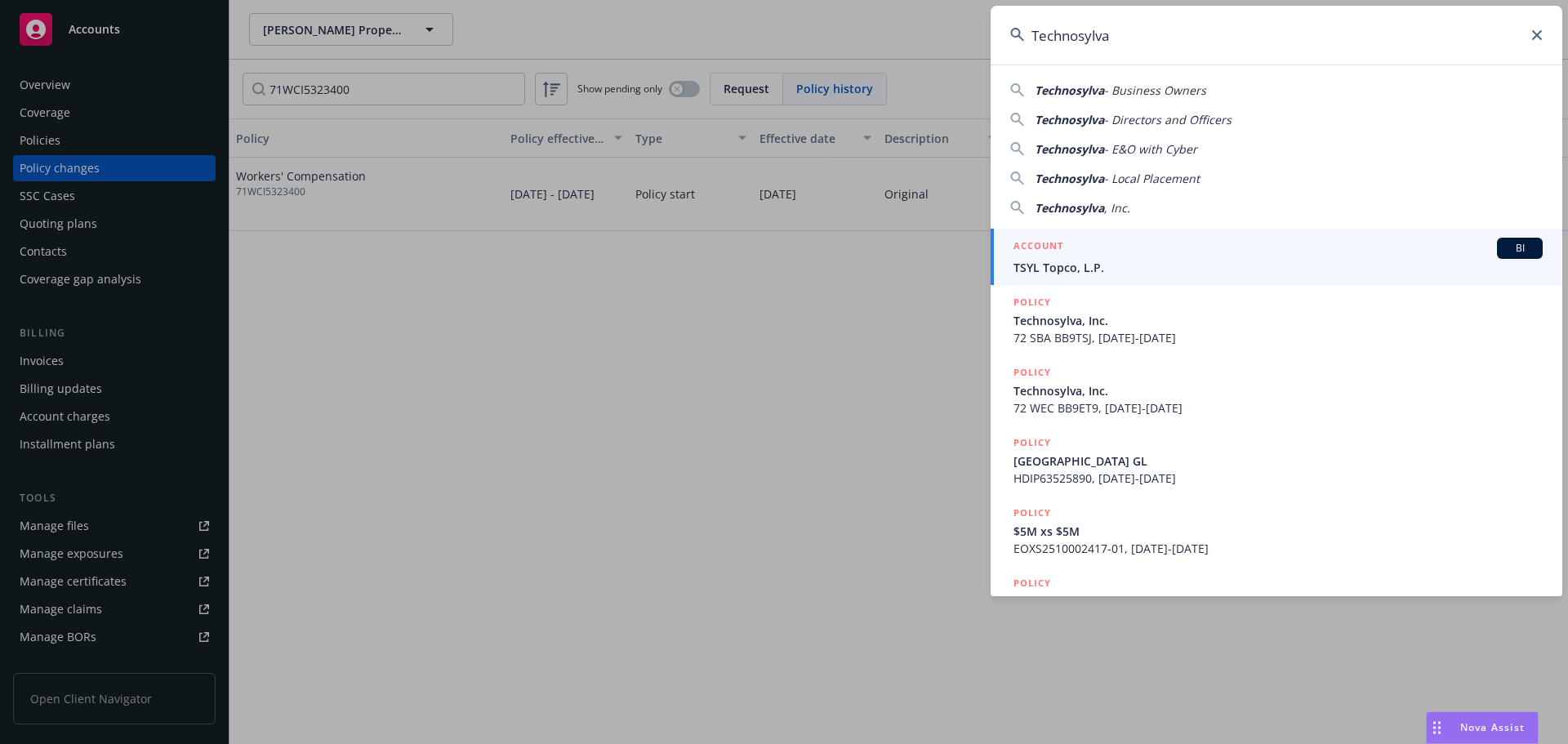
type input "Technosylva"
click at [1178, 255] on div "ACCOUNT BI" at bounding box center [1278, 248] width 529 height 21
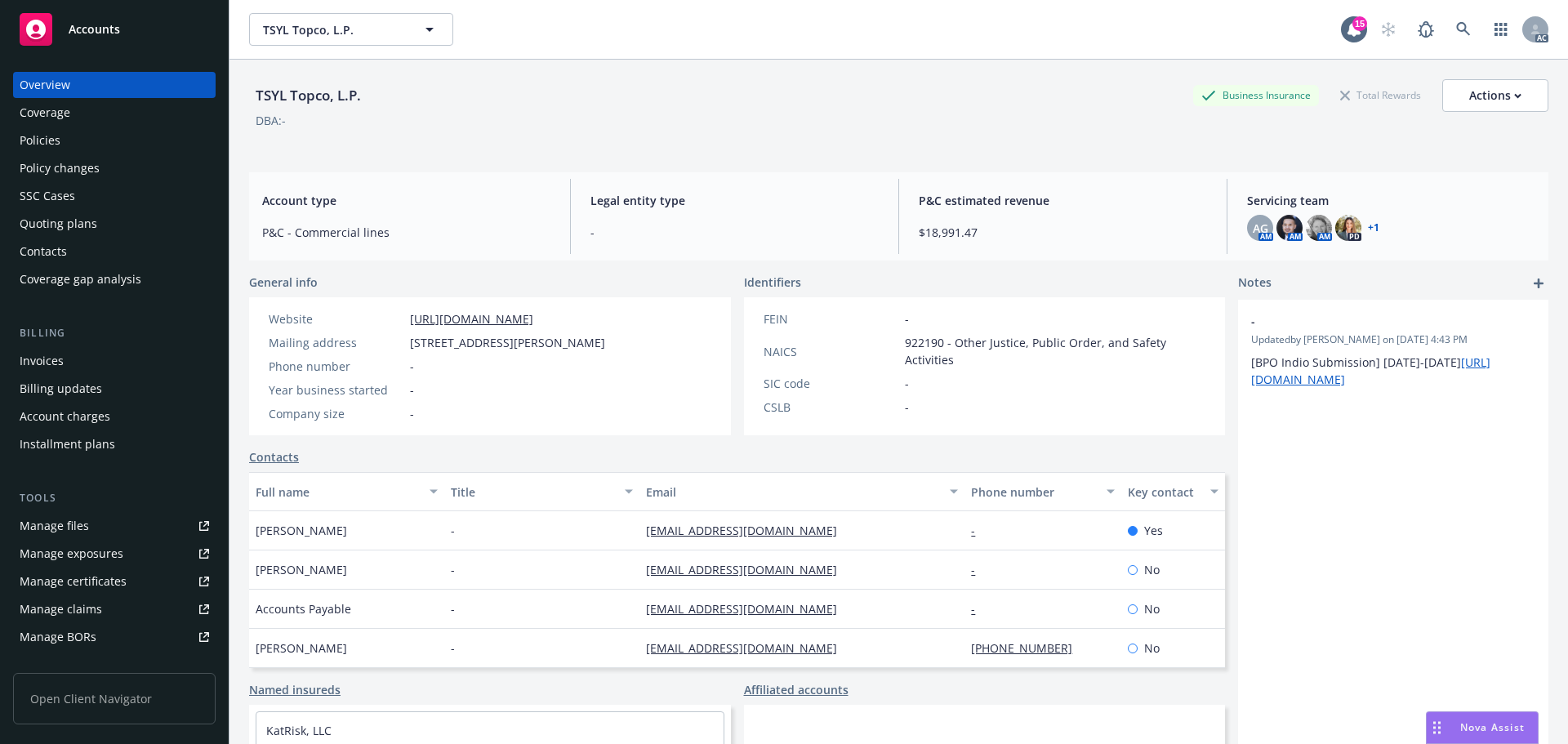
click at [126, 140] on div "Policies" at bounding box center [114, 140] width 189 height 26
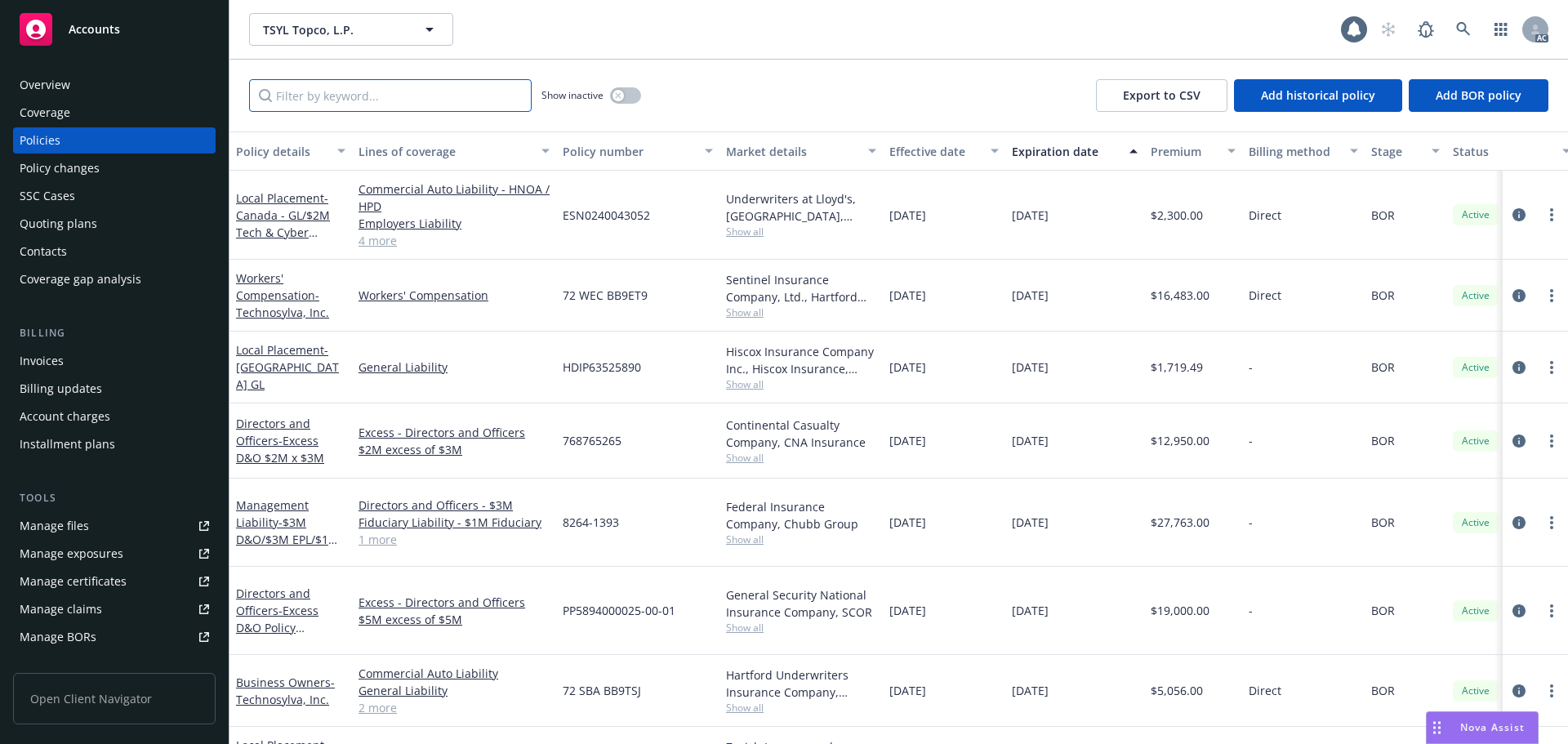
click at [466, 96] on input "Filter by keyword..." at bounding box center [390, 95] width 282 height 32
paste input "EOXS2410001809"
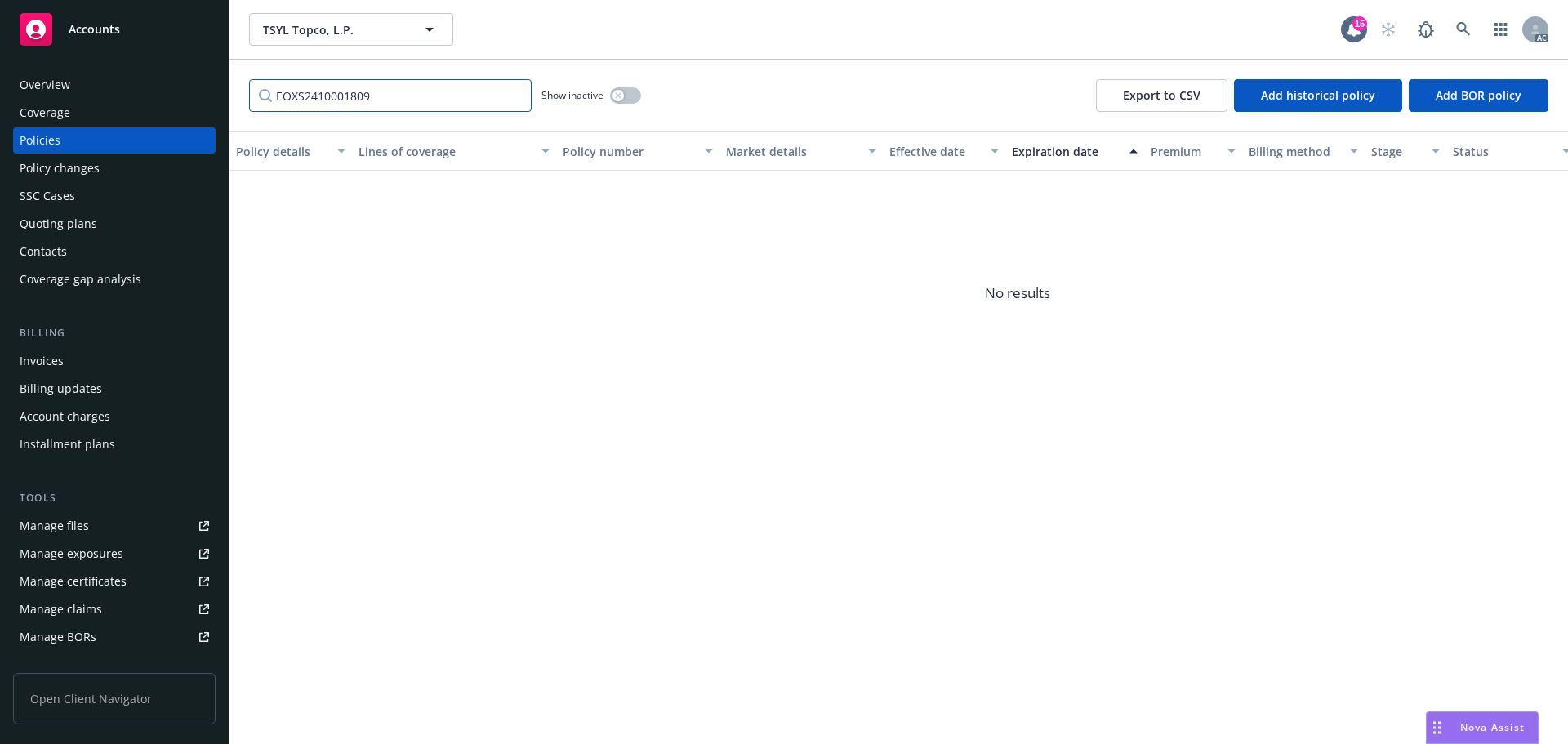
type input "EOXS2410001809"
click at [124, 164] on div "Policy changes" at bounding box center [114, 168] width 189 height 26
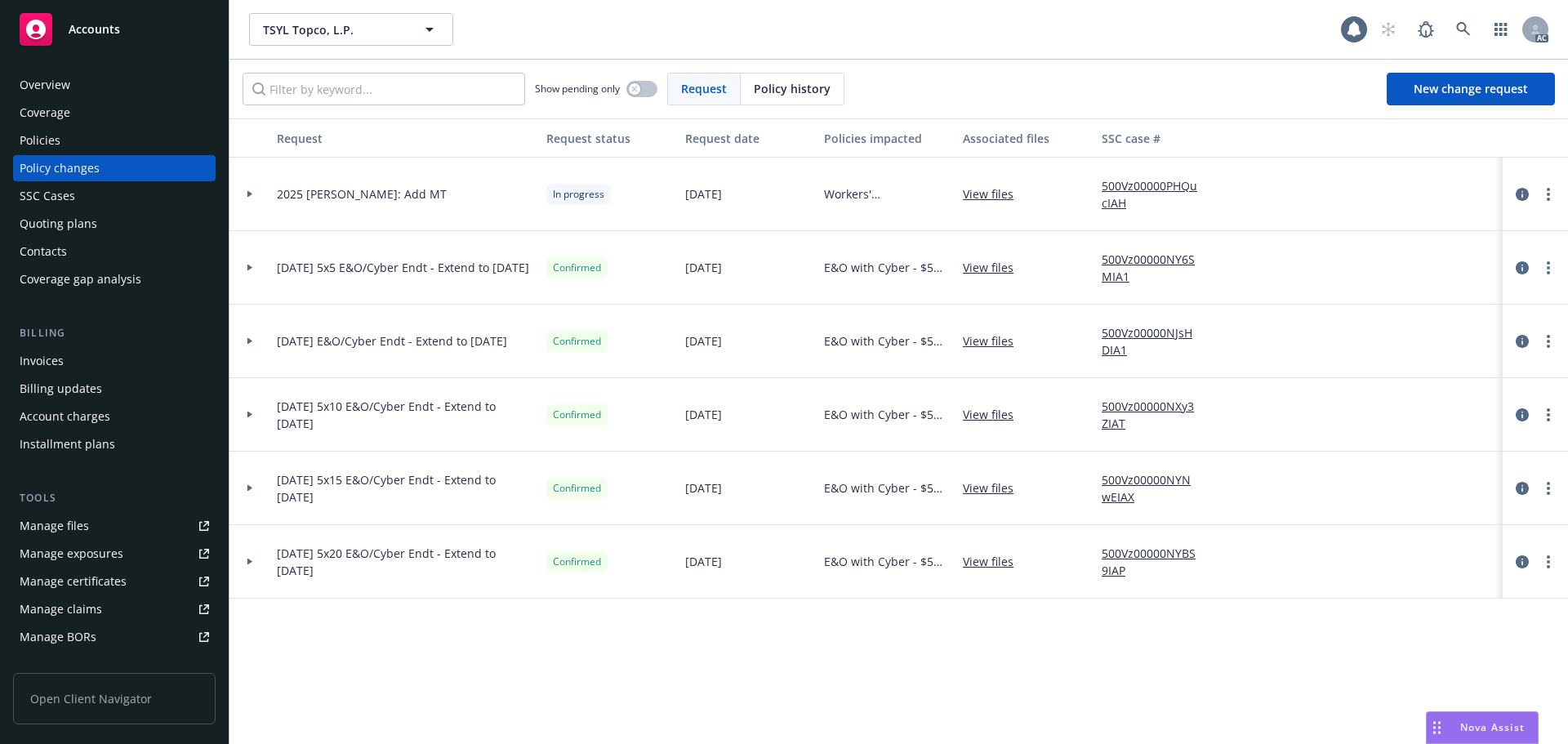
drag, startPoint x: 828, startPoint y: 85, endPoint x: 809, endPoint y: 87, distance: 19.1
click at [822, 87] on span "Policy history" at bounding box center [792, 89] width 77 height 17
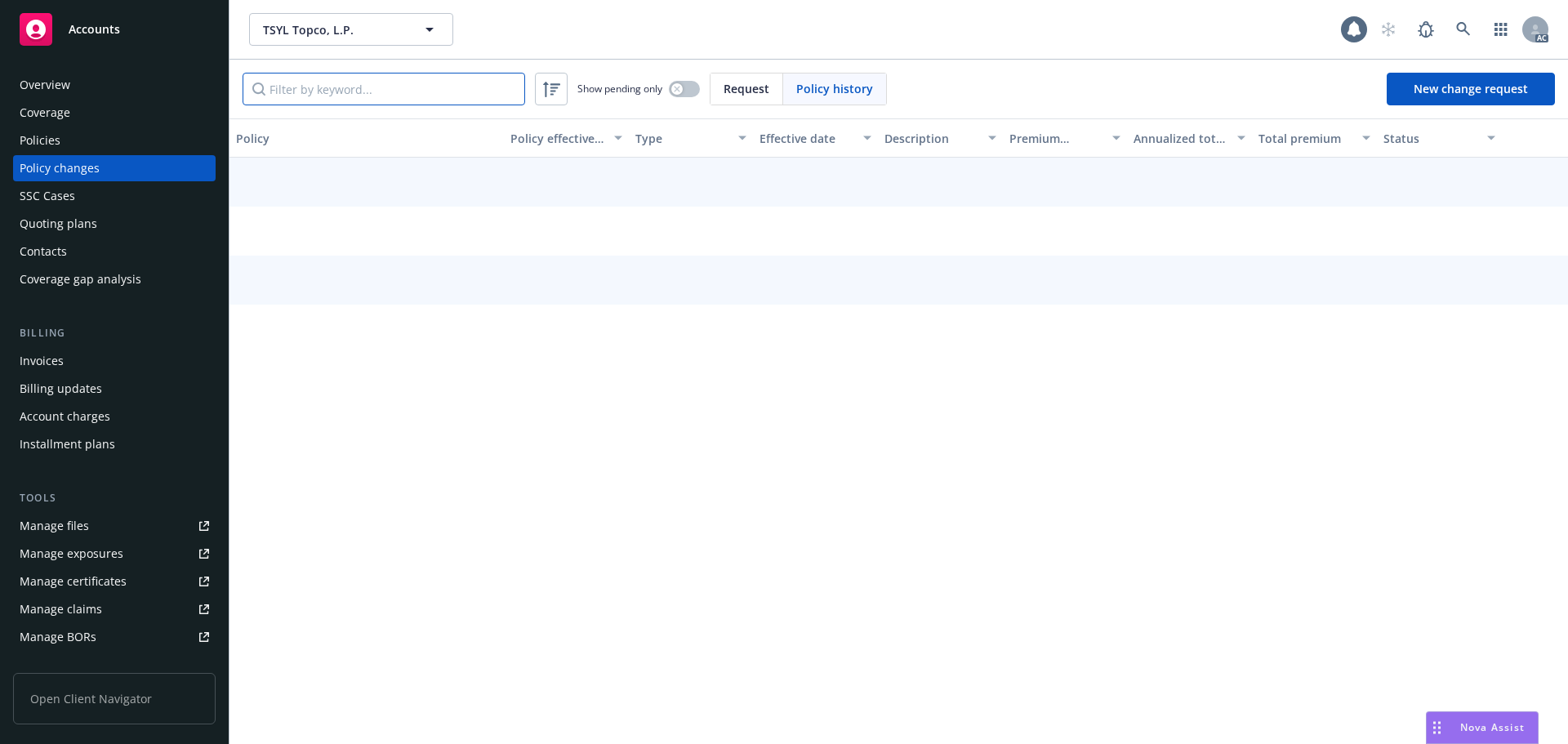
click at [415, 81] on input "Filter by keyword..." at bounding box center [383, 89] width 282 height 32
paste input "EOXS2410001809"
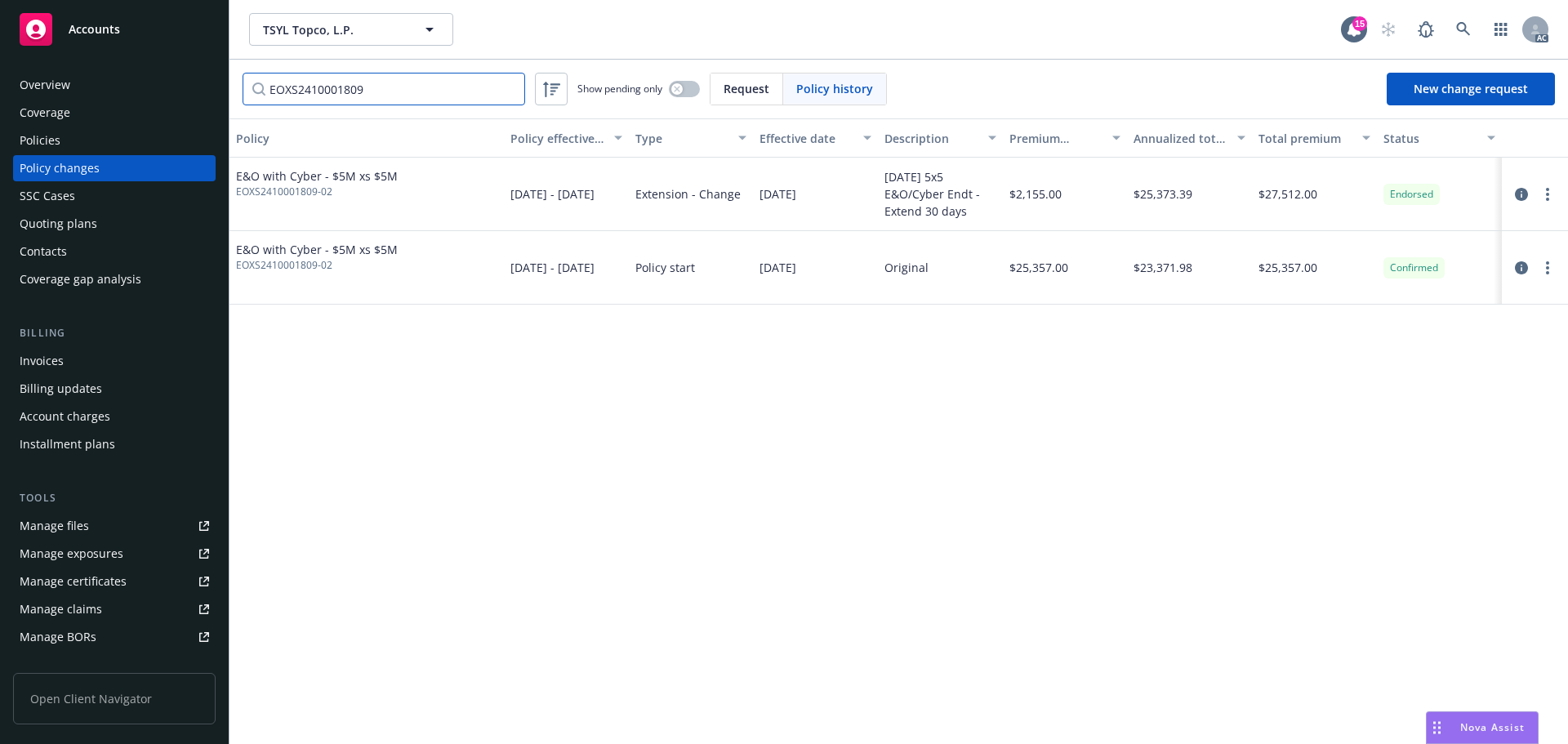
type input "EOXS2410001809"
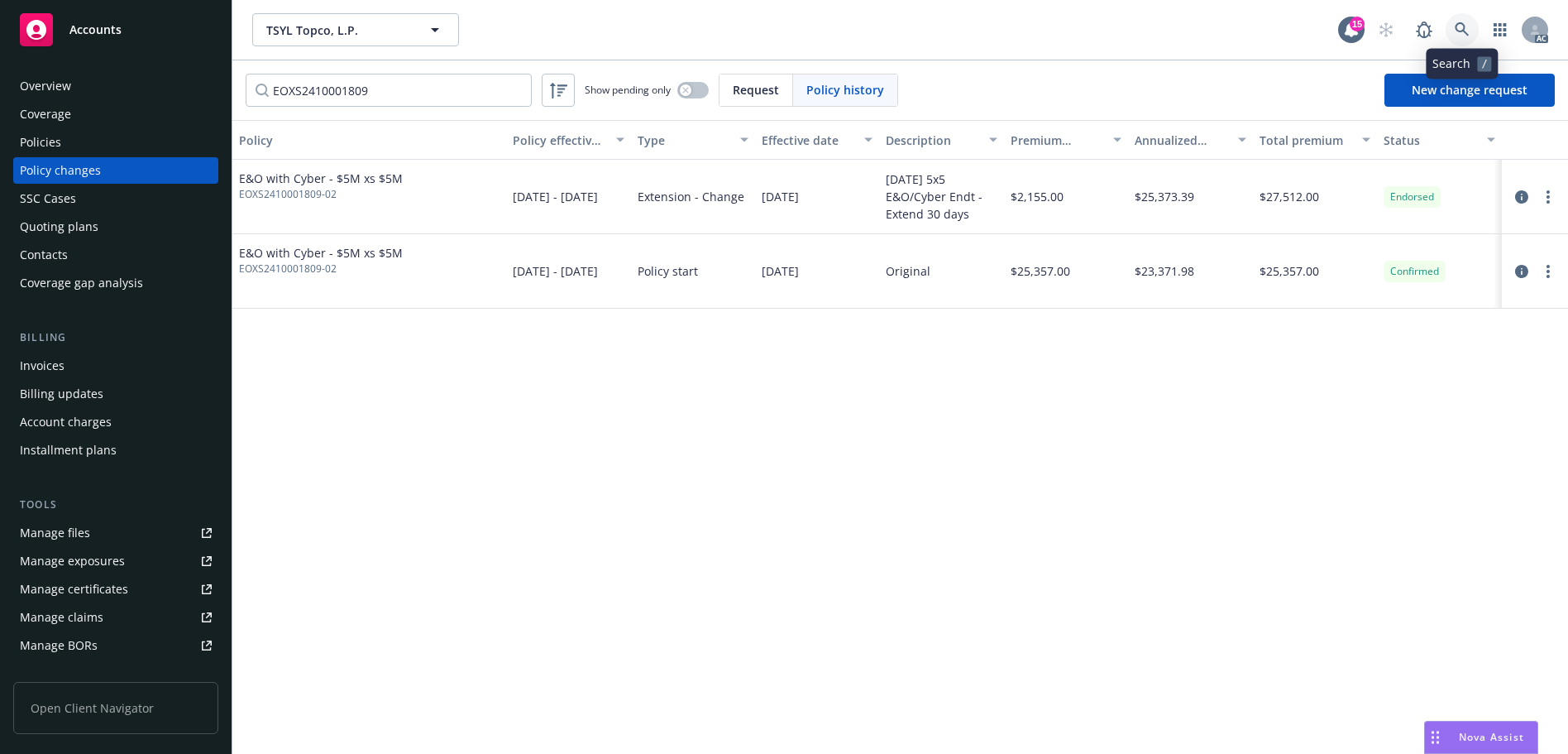
click at [1460, 30] on icon at bounding box center [1462, 29] width 14 height 14
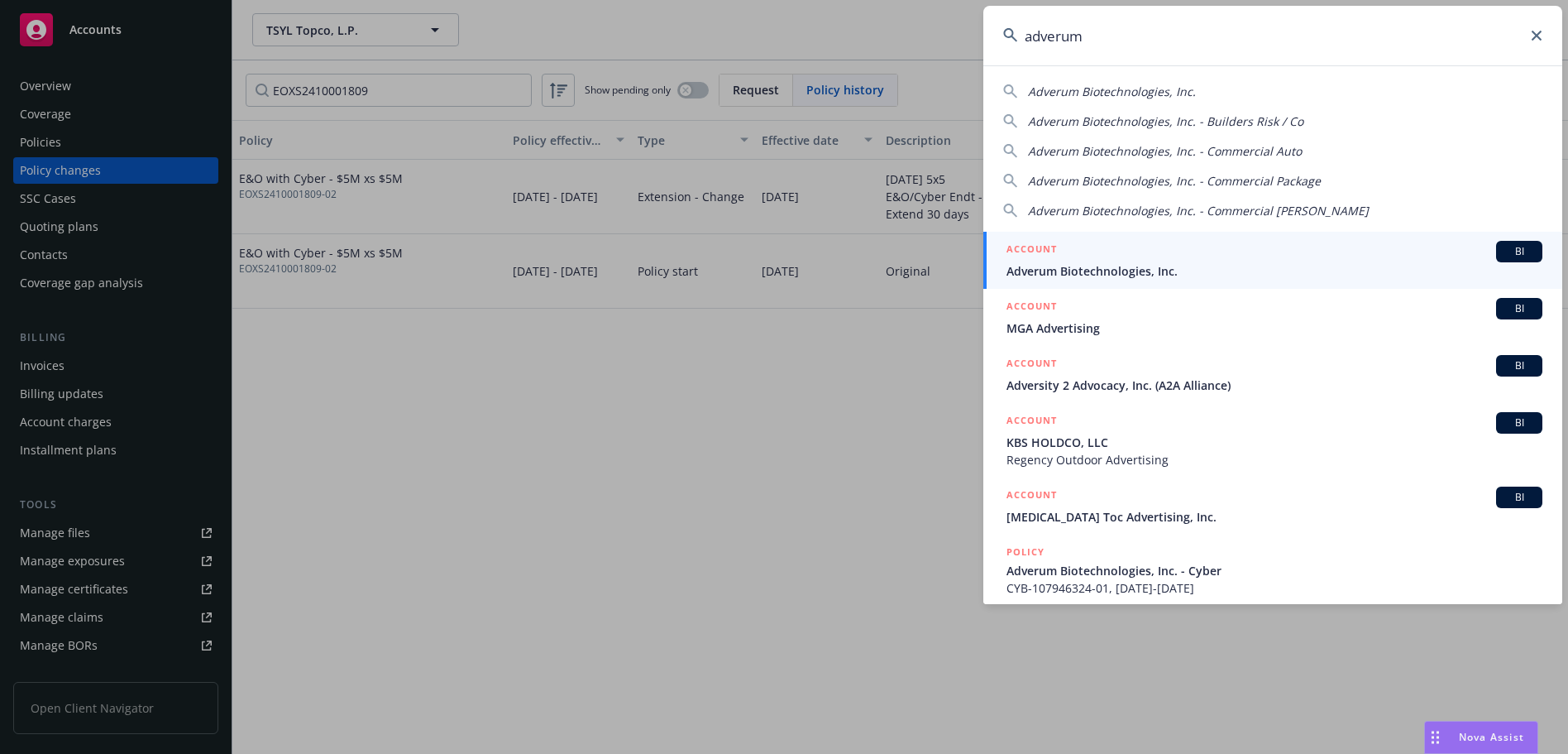
type input "adverum"
drag, startPoint x: 1168, startPoint y: 269, endPoint x: 944, endPoint y: 165, distance: 247.0
click at [1167, 271] on span "Adverum Biotechnologies, Inc." at bounding box center [1274, 271] width 536 height 17
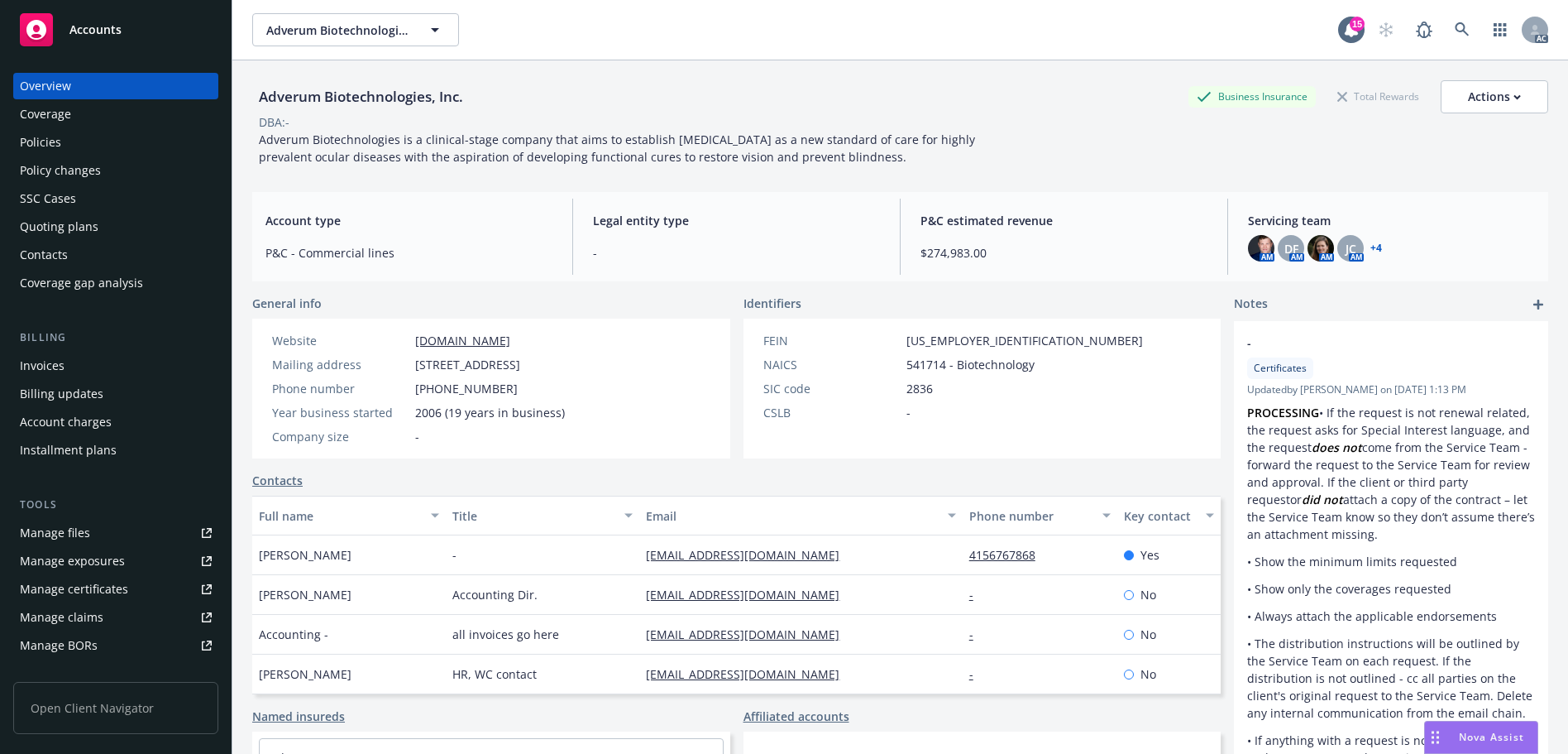
click at [138, 171] on div "Policy changes" at bounding box center [116, 170] width 192 height 27
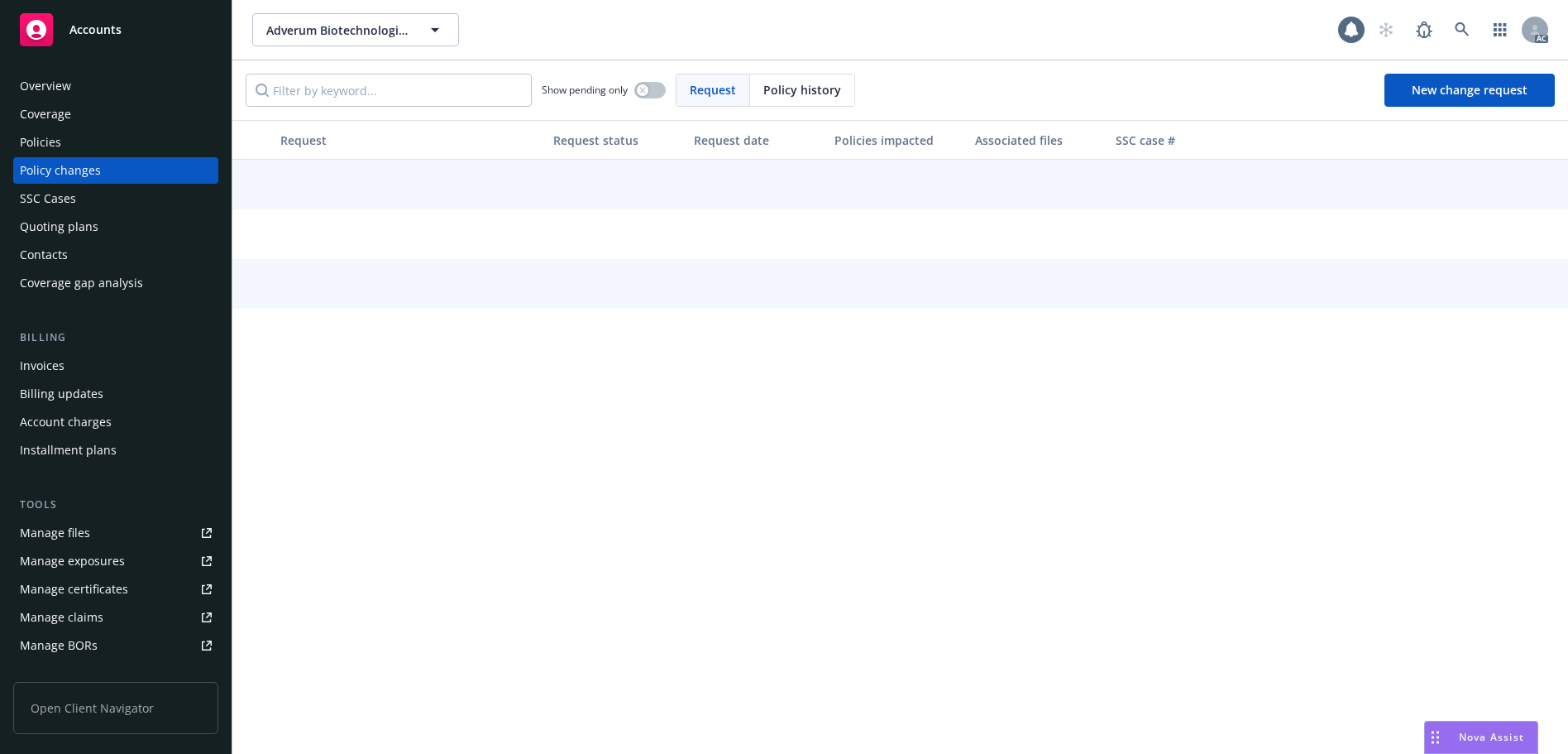
drag, startPoint x: 789, startPoint y: 98, endPoint x: 764, endPoint y: 98, distance: 25.0
click at [774, 98] on div "Policy history" at bounding box center [802, 90] width 104 height 31
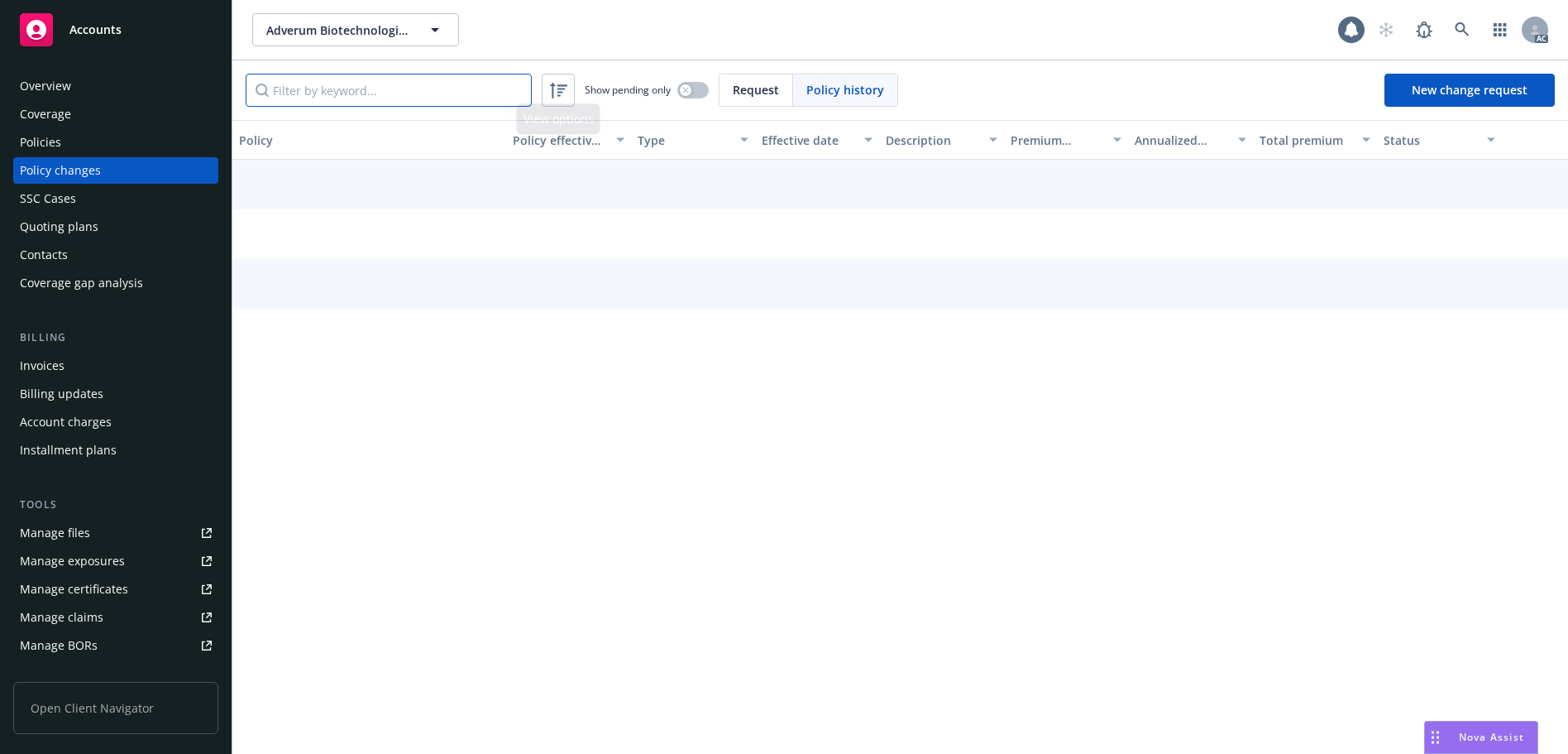
click at [490, 93] on input "Filter by keyword..." at bounding box center [388, 90] width 286 height 33
paste input "ELU198602"
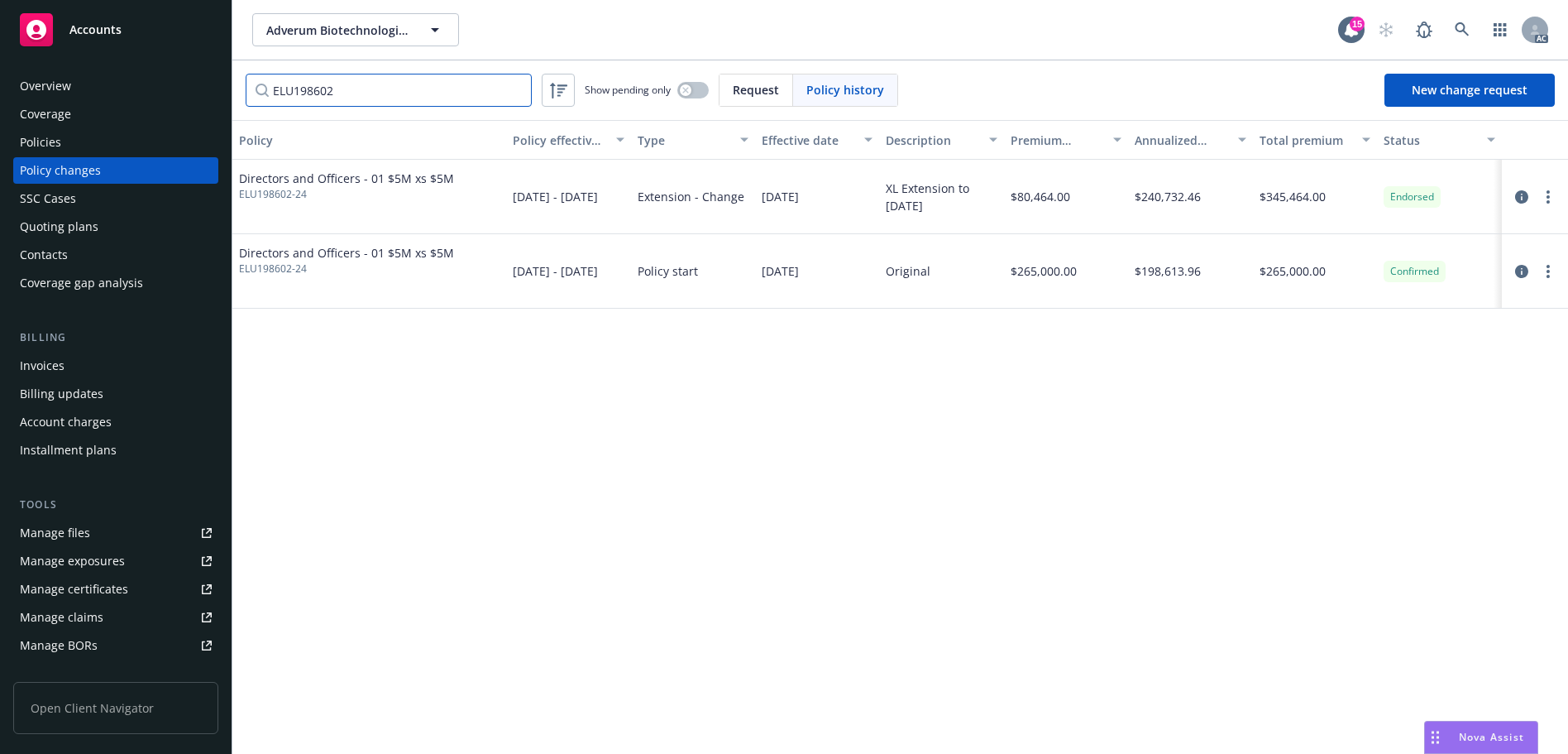
type input "ELU198602"
click at [36, 146] on div "Policies" at bounding box center [41, 142] width 41 height 27
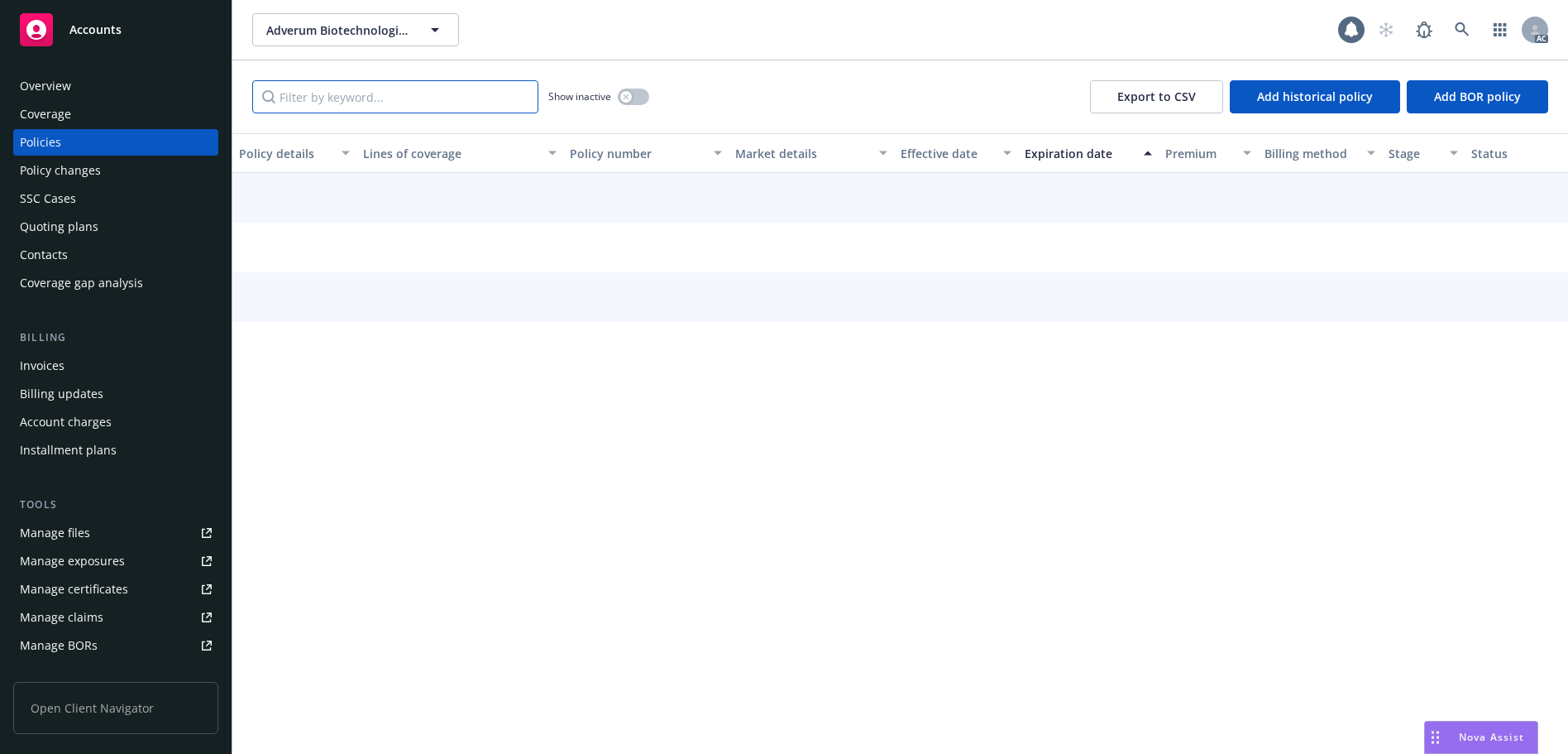
click at [369, 107] on input "Filter by keyword..." at bounding box center [395, 97] width 286 height 33
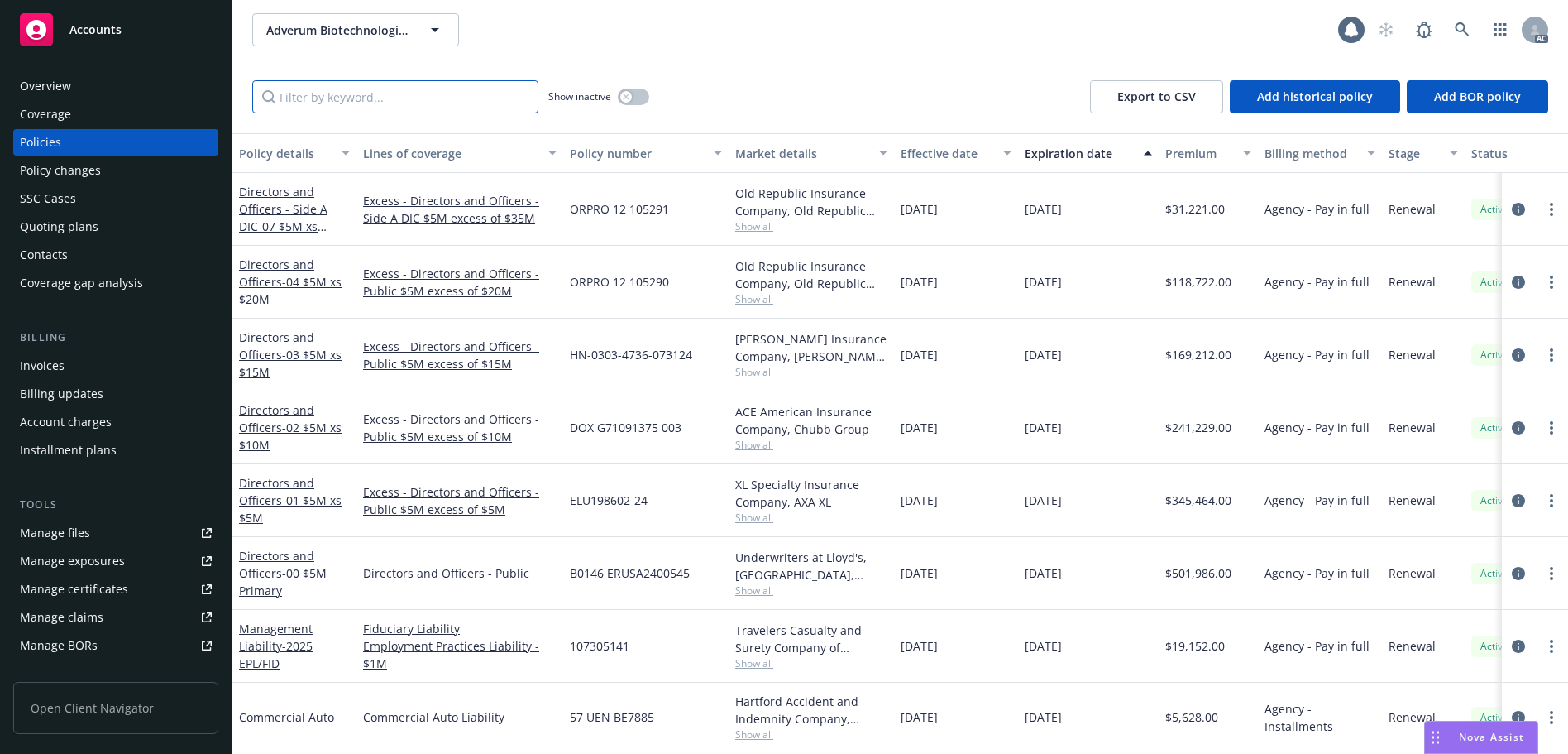
paste input "ELU198602"
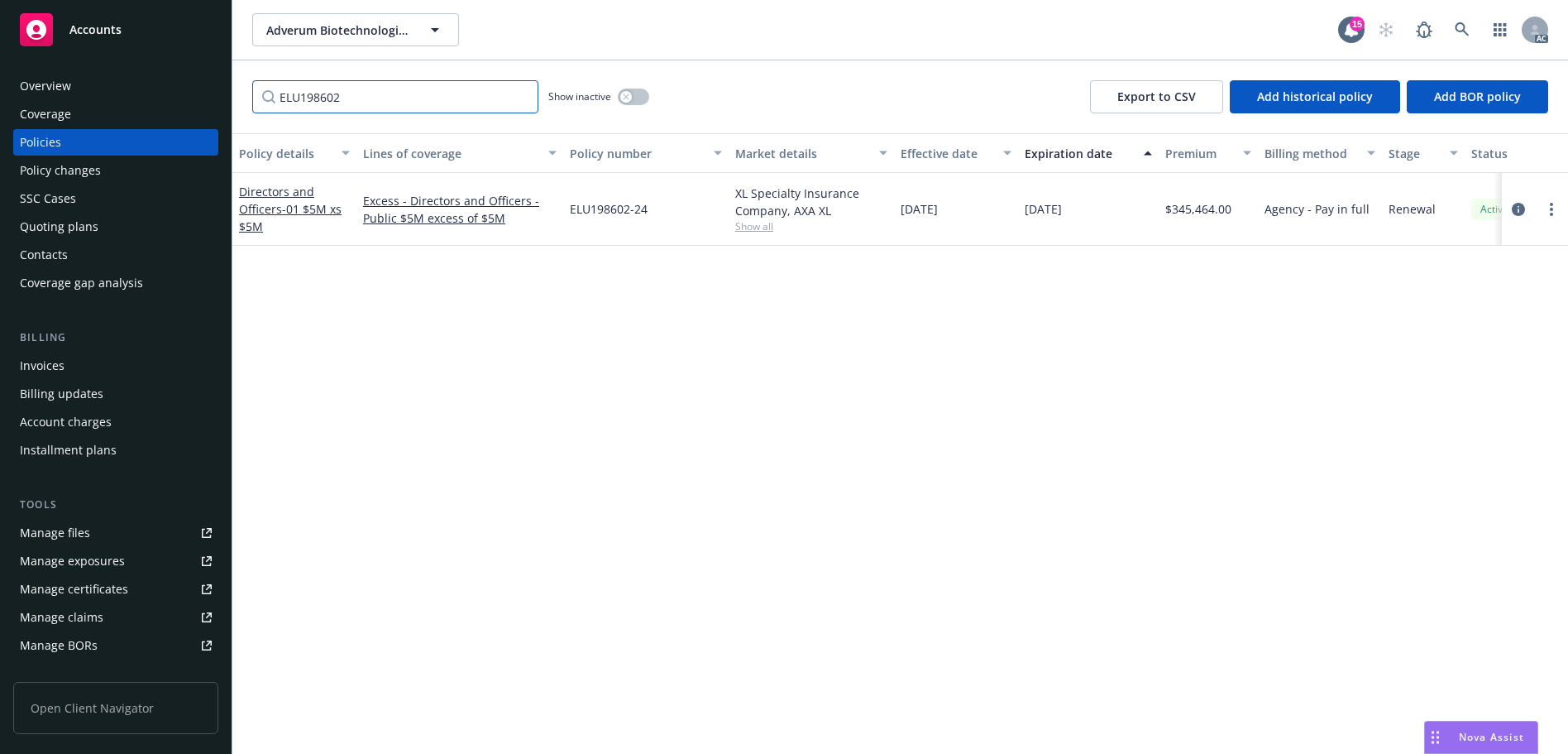
type input "ELU198602"
